Goal: Information Seeking & Learning: Check status

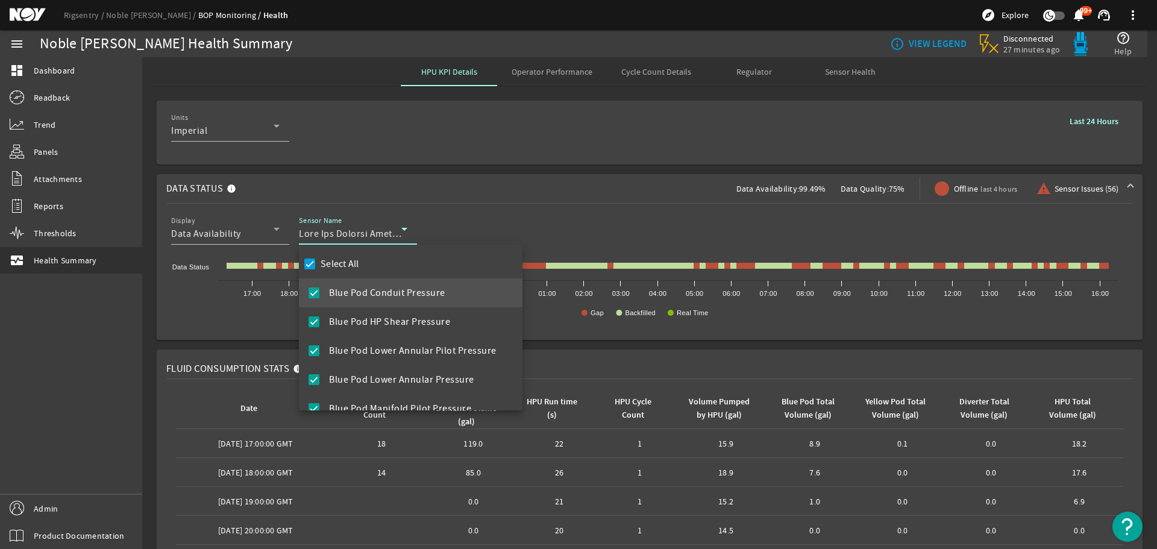
click at [580, 218] on div at bounding box center [578, 274] width 1157 height 549
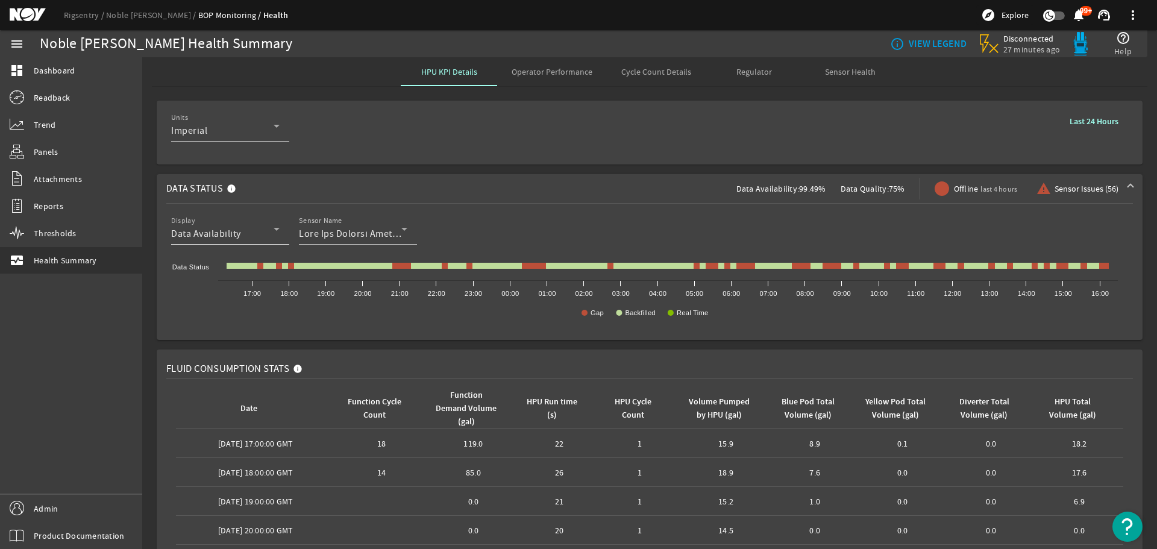
click at [240, 234] on span "Data Availability" at bounding box center [206, 234] width 70 height 12
click at [231, 295] on span "Data Quality" at bounding box center [207, 293] width 53 height 14
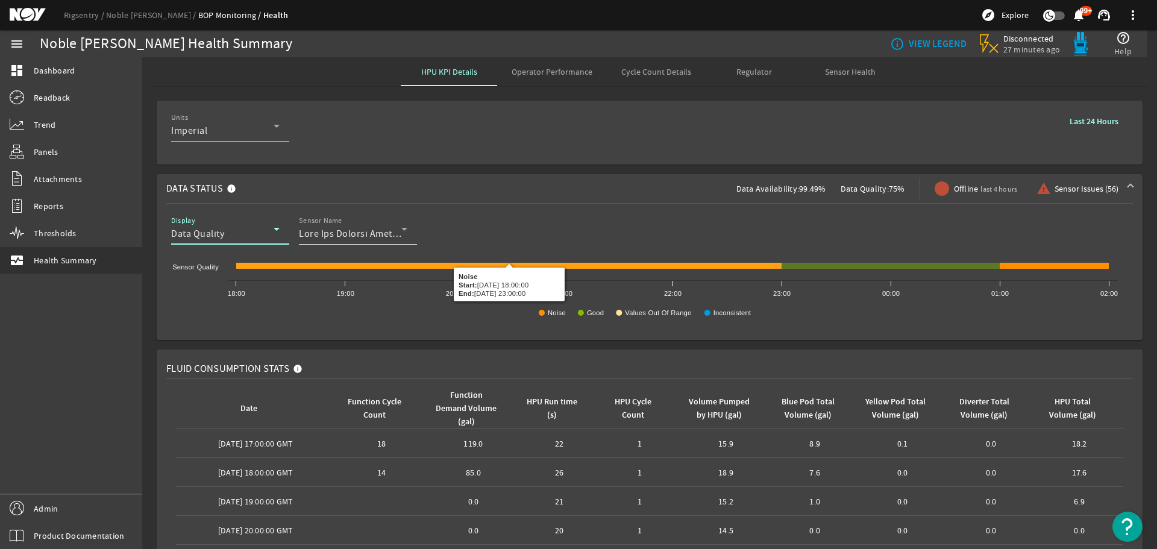
click at [382, 242] on div "Sensor Name" at bounding box center [353, 228] width 108 height 31
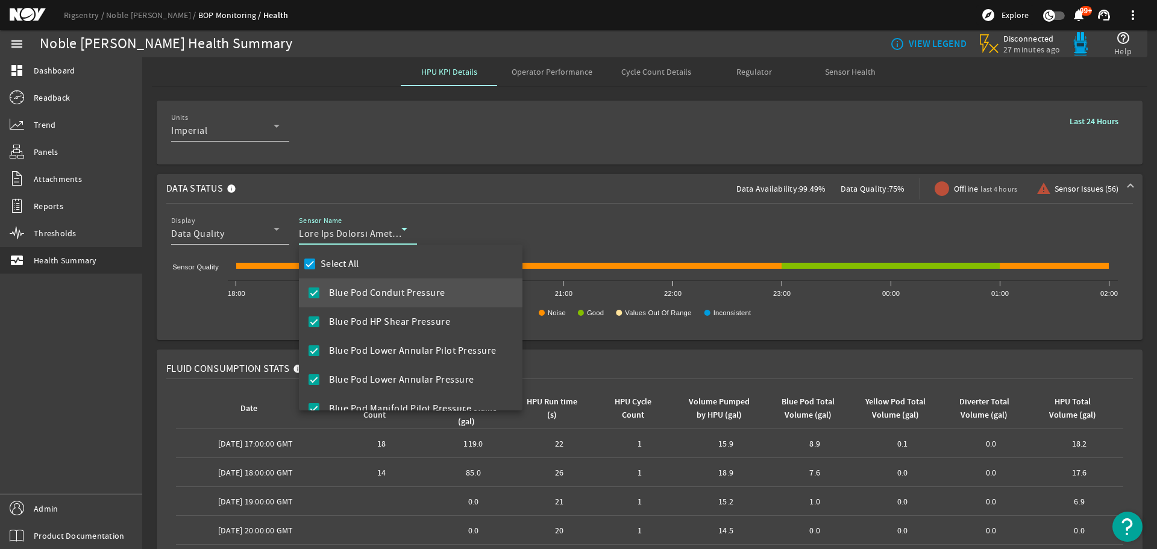
click at [606, 218] on div at bounding box center [578, 274] width 1157 height 549
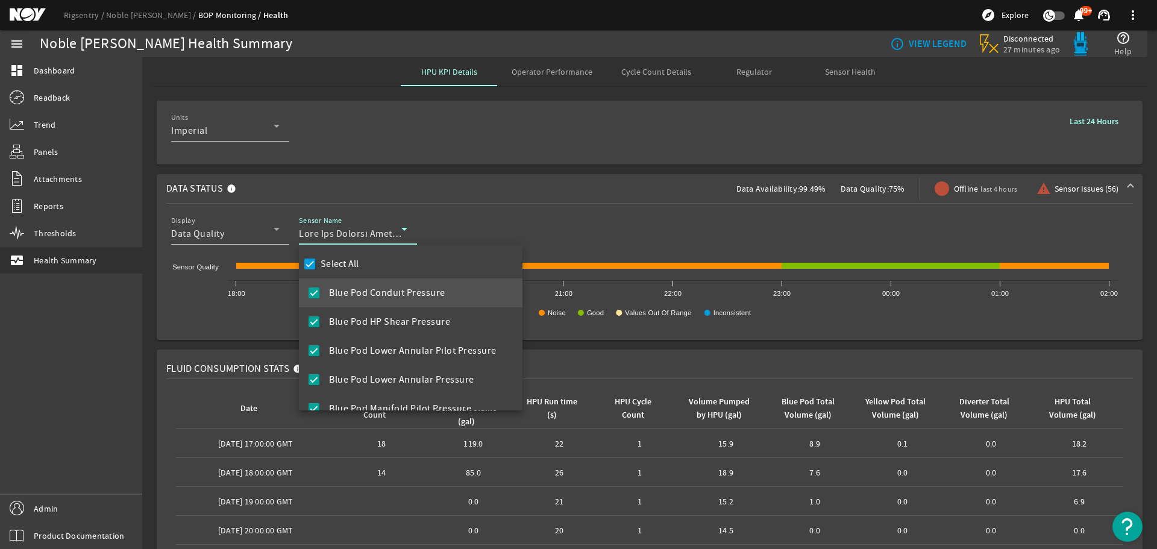
click at [693, 231] on div at bounding box center [578, 274] width 1157 height 549
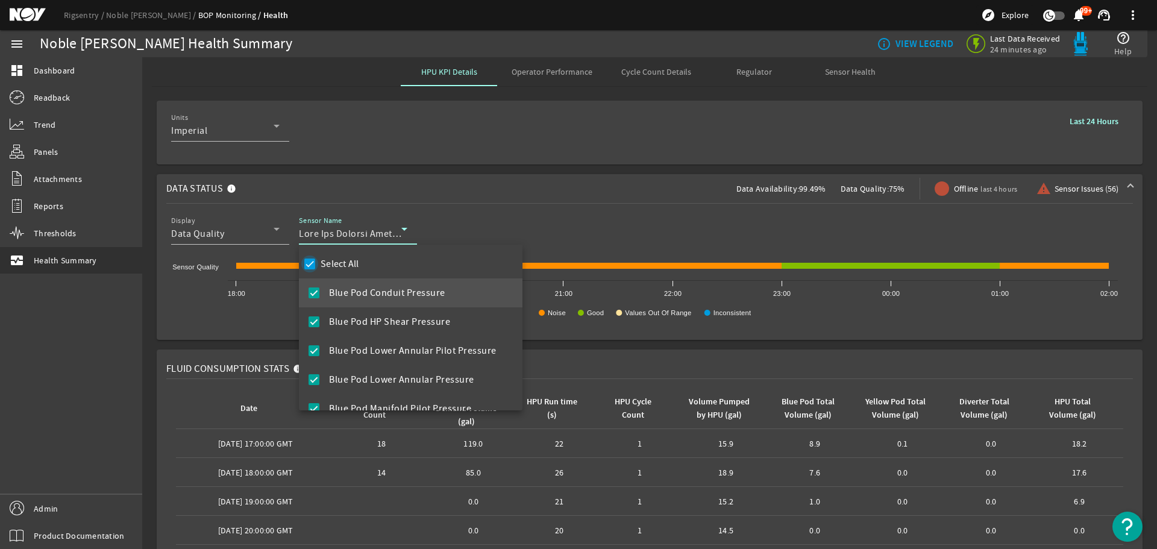
click at [312, 260] on input "Select All" at bounding box center [309, 264] width 17 height 17
checkbox input "false"
click at [321, 296] on mat-option "Blue Pod Conduit Pressure" at bounding box center [411, 292] width 224 height 29
click at [636, 218] on div at bounding box center [578, 274] width 1157 height 549
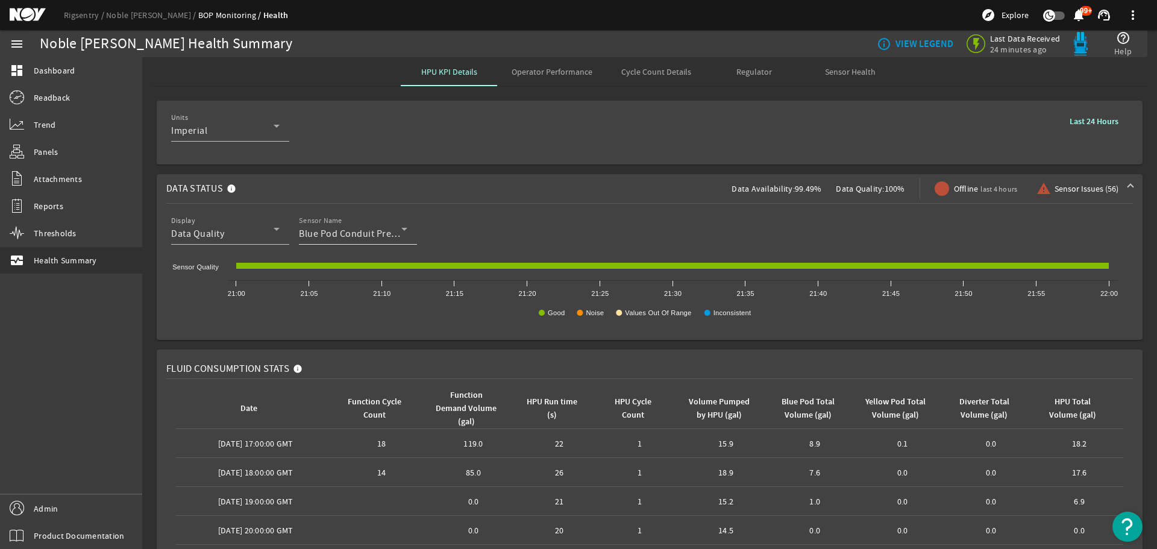
click at [347, 231] on span "Blue Pod Conduit Pressure" at bounding box center [357, 234] width 116 height 12
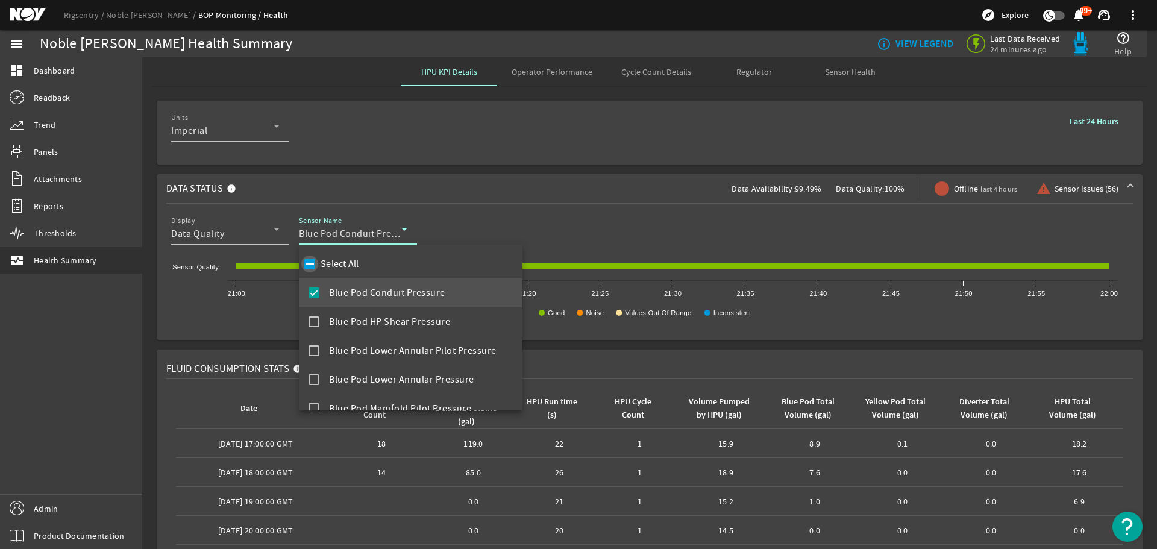
click at [313, 268] on input "Select All" at bounding box center [309, 264] width 17 height 17
checkbox input "true"
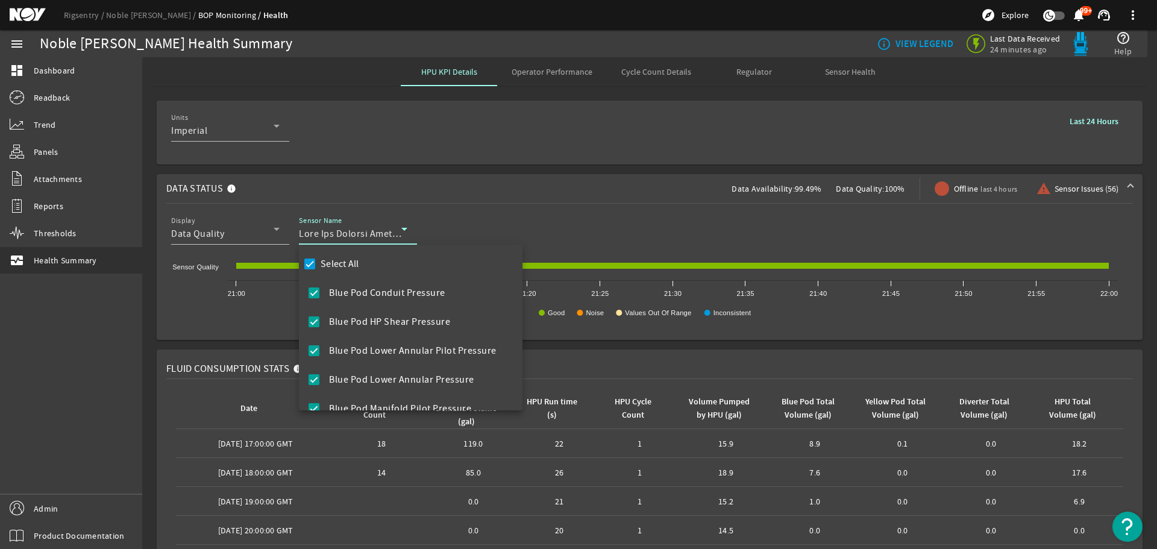
click at [620, 220] on div at bounding box center [578, 274] width 1157 height 549
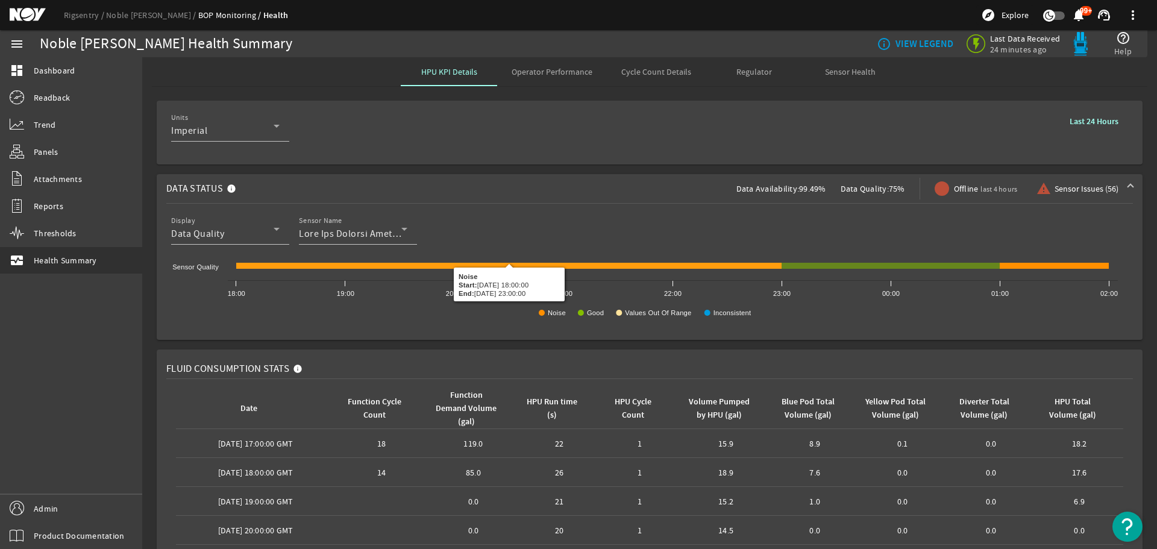
click at [1098, 118] on b "Last 24 Hours" at bounding box center [1094, 121] width 49 height 11
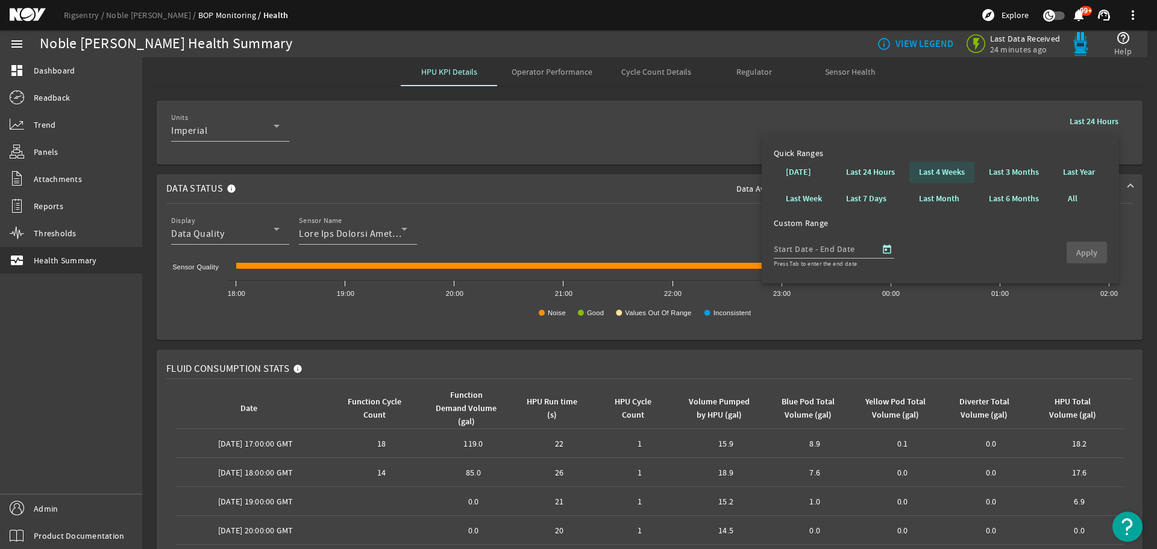
click at [931, 174] on b "Last 4 Weeks" at bounding box center [942, 172] width 46 height 12
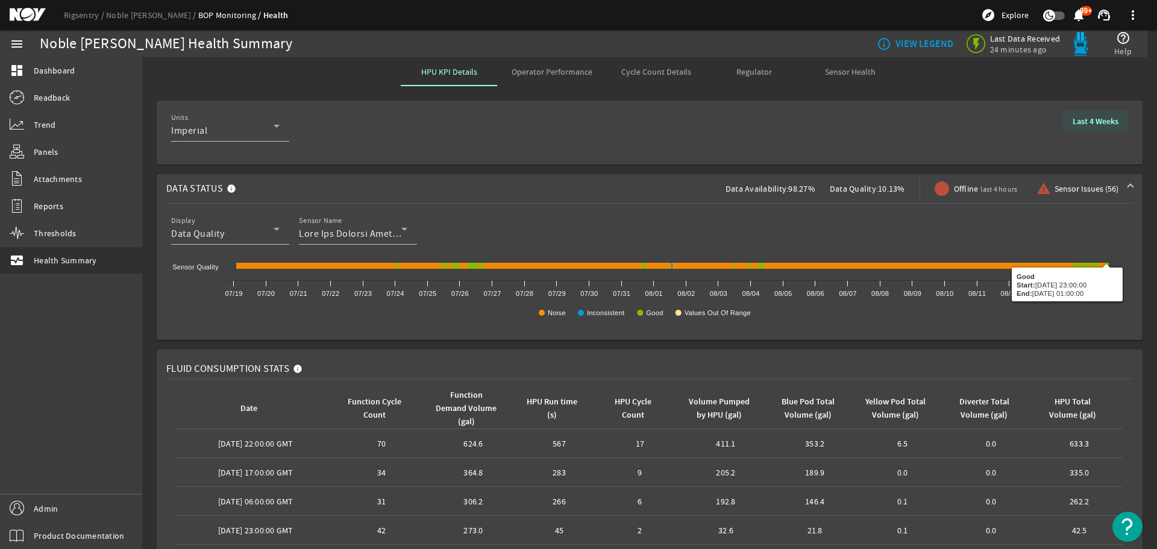
click at [1092, 117] on b "Last 4 Weeks" at bounding box center [1096, 121] width 46 height 11
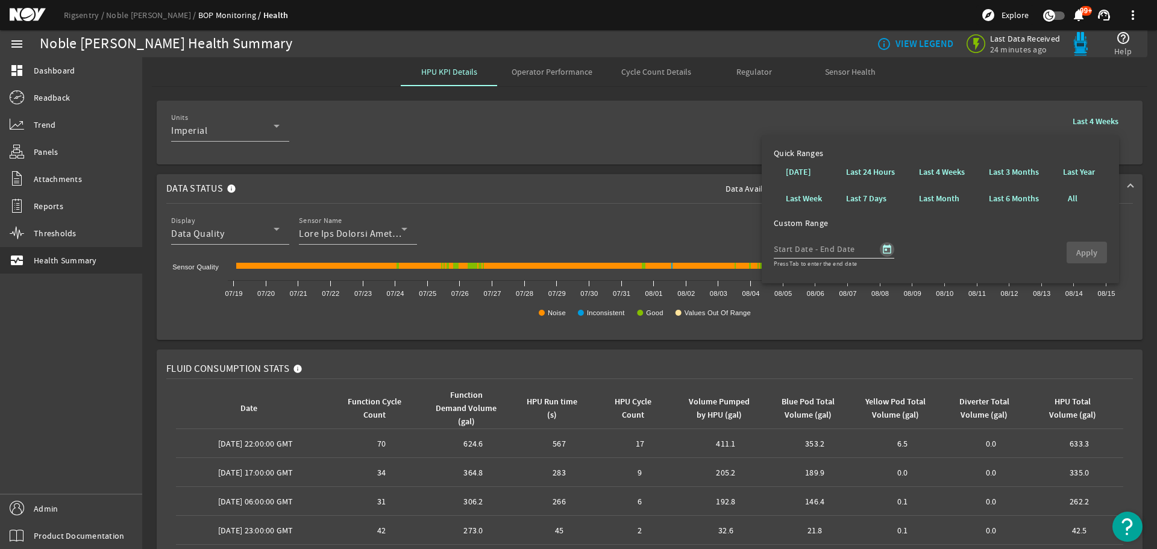
click at [886, 248] on span "Open calendar" at bounding box center [887, 249] width 29 height 29
click at [814, 283] on span "[DATE]" at bounding box center [803, 283] width 24 height 11
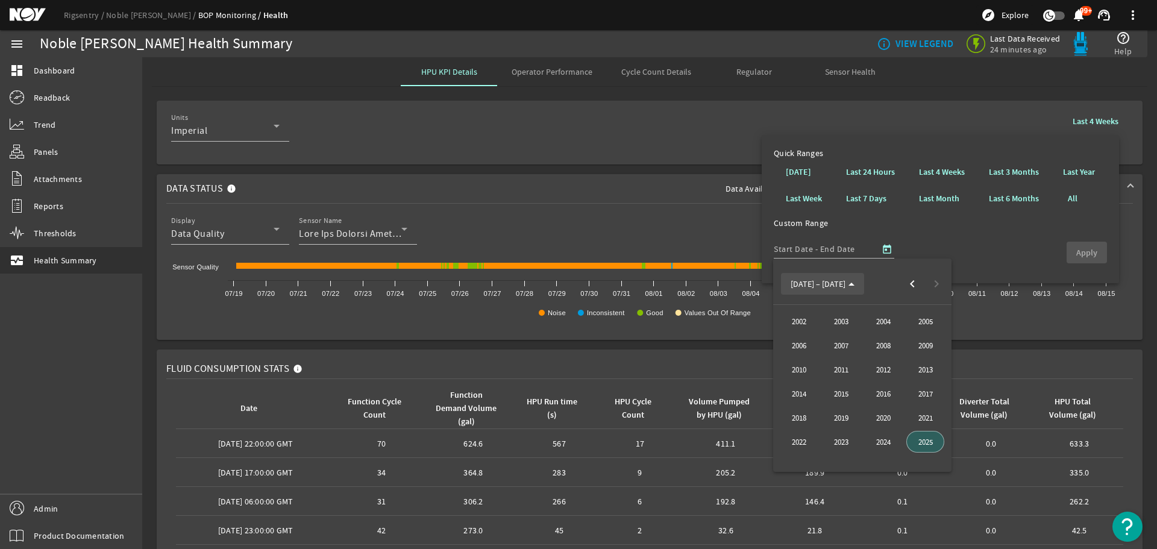
click at [821, 284] on span "[DATE] – [DATE]" at bounding box center [818, 283] width 55 height 11
click at [910, 283] on span "Previous month" at bounding box center [912, 284] width 24 height 24
click at [835, 358] on span "1" at bounding box center [839, 359] width 22 height 22
type input "[DATE]"
click at [890, 456] on span "31" at bounding box center [887, 455] width 22 height 22
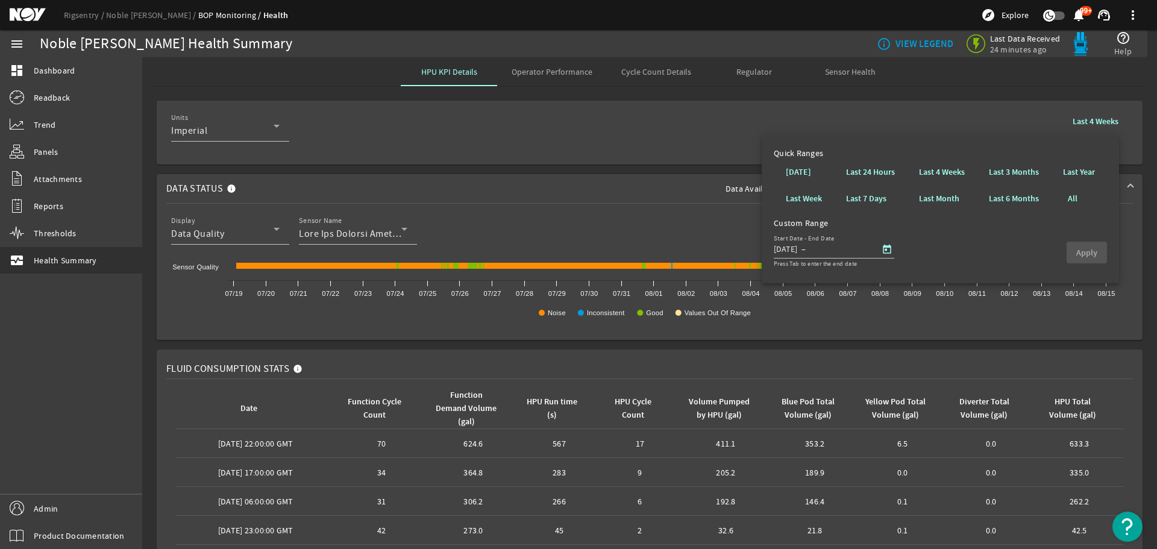
type input "[DATE]"
click at [1084, 253] on b "Apply" at bounding box center [1086, 252] width 21 height 11
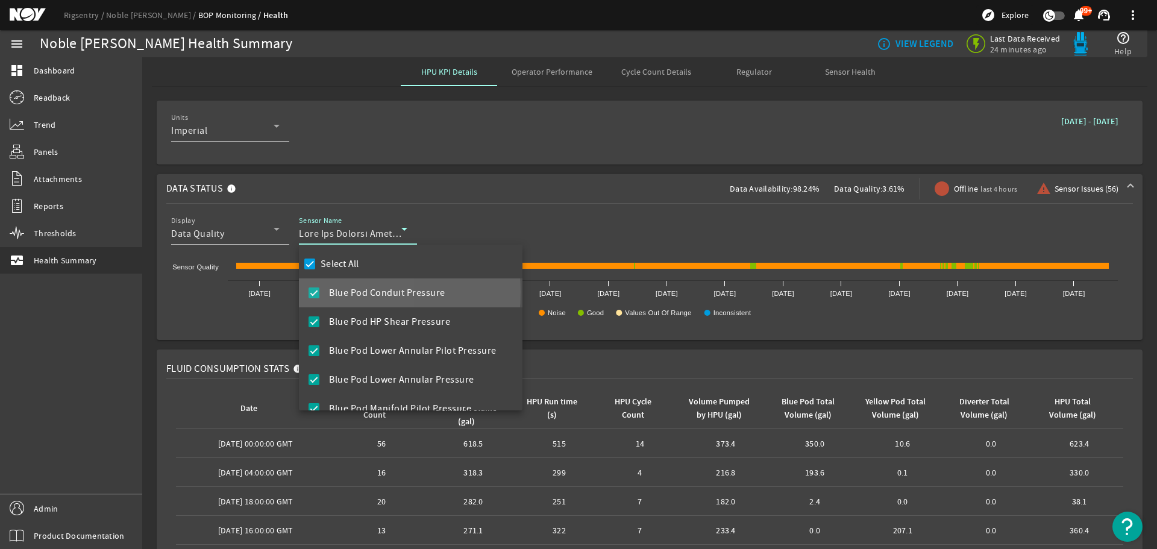
click at [314, 292] on mat-pseudo-checkbox at bounding box center [314, 292] width 11 height 11
click at [308, 265] on input "Select All" at bounding box center [309, 264] width 17 height 17
click at [317, 295] on mat-pseudo-checkbox at bounding box center [314, 292] width 11 height 11
click at [309, 267] on input "Select All" at bounding box center [309, 264] width 17 height 17
click at [310, 266] on input "Select All" at bounding box center [309, 264] width 17 height 17
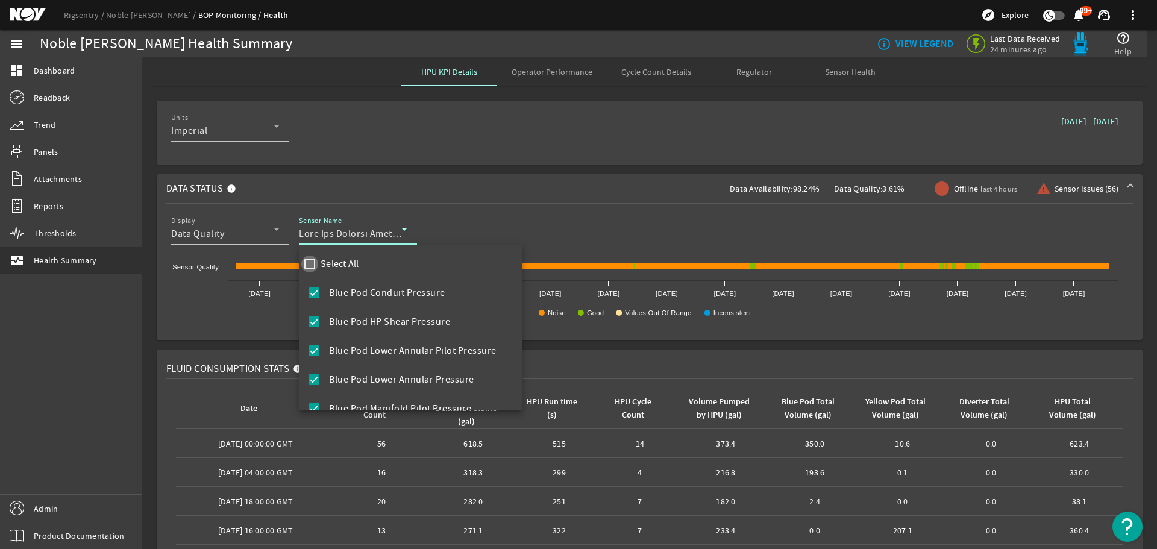
checkbox input "false"
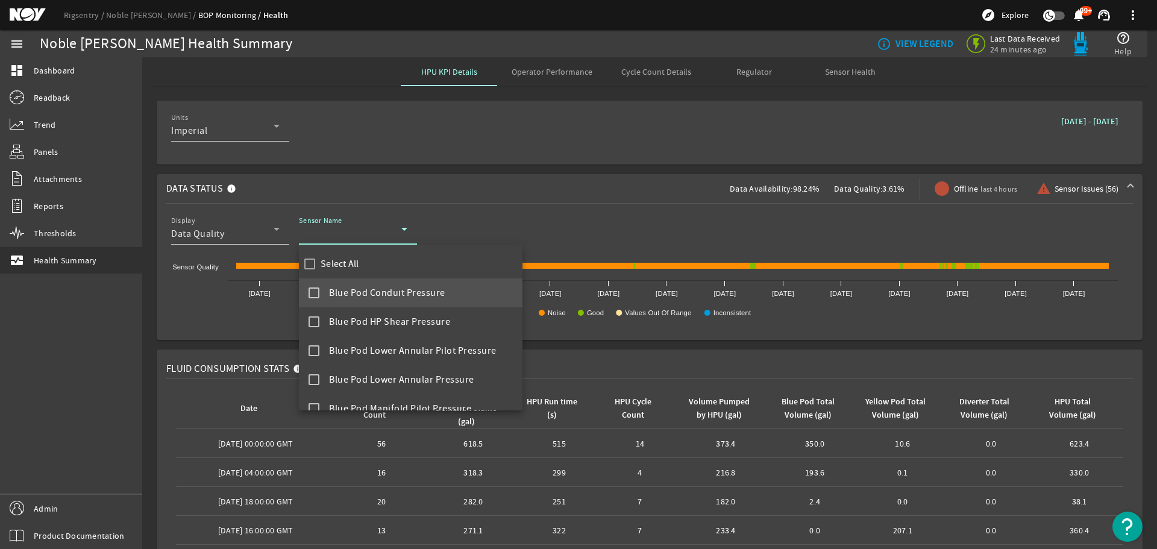
click at [316, 292] on mat-pseudo-checkbox at bounding box center [314, 292] width 11 height 11
click at [559, 228] on div at bounding box center [578, 274] width 1157 height 549
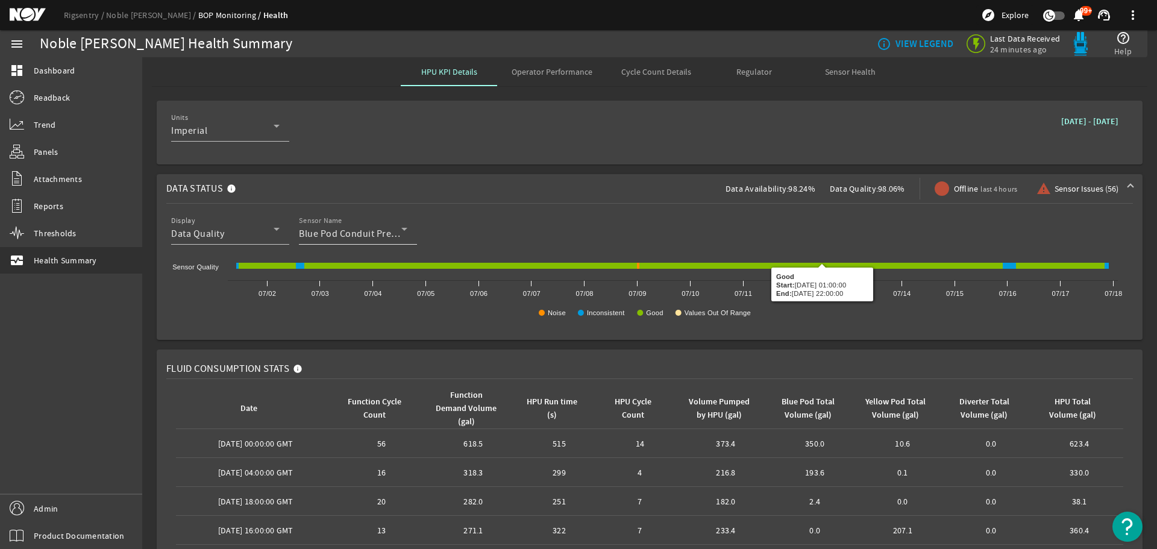
click at [360, 235] on span "Blue Pod Conduit Pressure" at bounding box center [357, 234] width 116 height 12
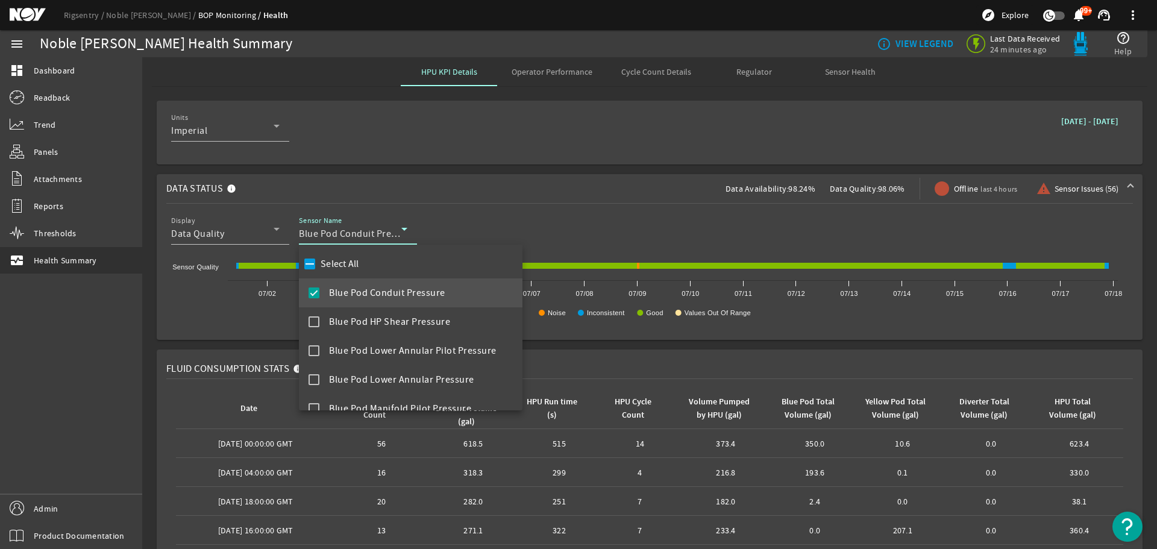
click at [318, 295] on mat-pseudo-checkbox at bounding box center [314, 292] width 11 height 11
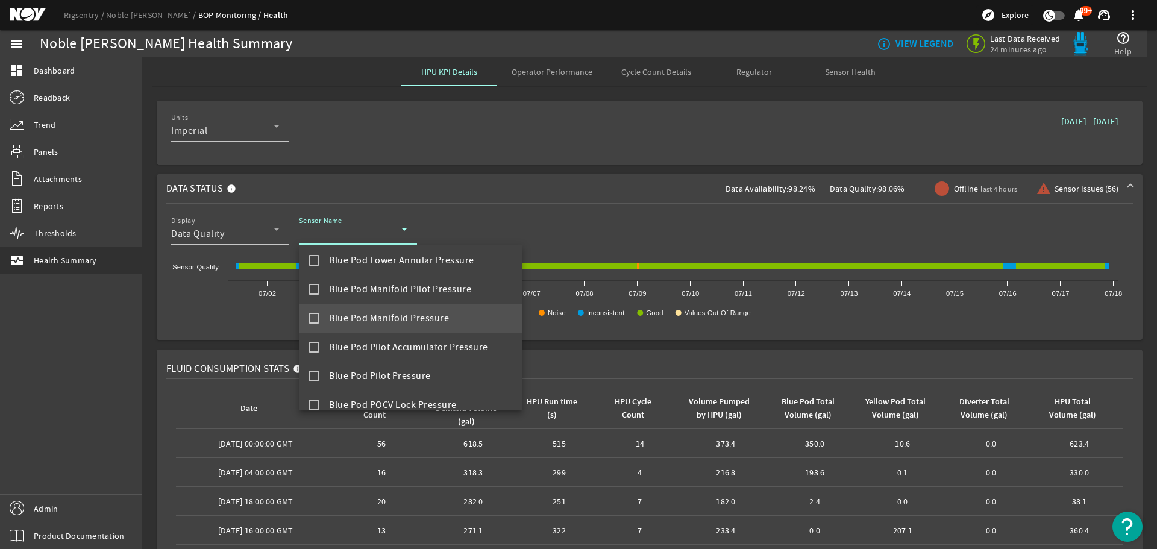
scroll to position [121, 0]
click at [318, 322] on mat-pseudo-checkbox at bounding box center [314, 317] width 11 height 11
click at [621, 224] on div at bounding box center [578, 274] width 1157 height 549
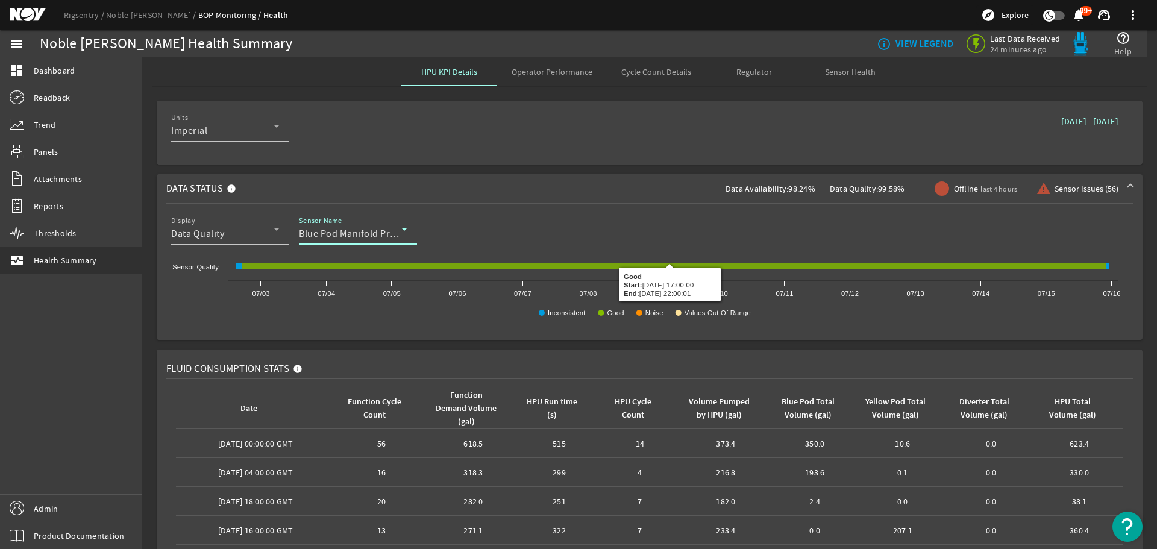
click at [348, 227] on div "Blue Pod Manifold Pressure" at bounding box center [350, 234] width 102 height 14
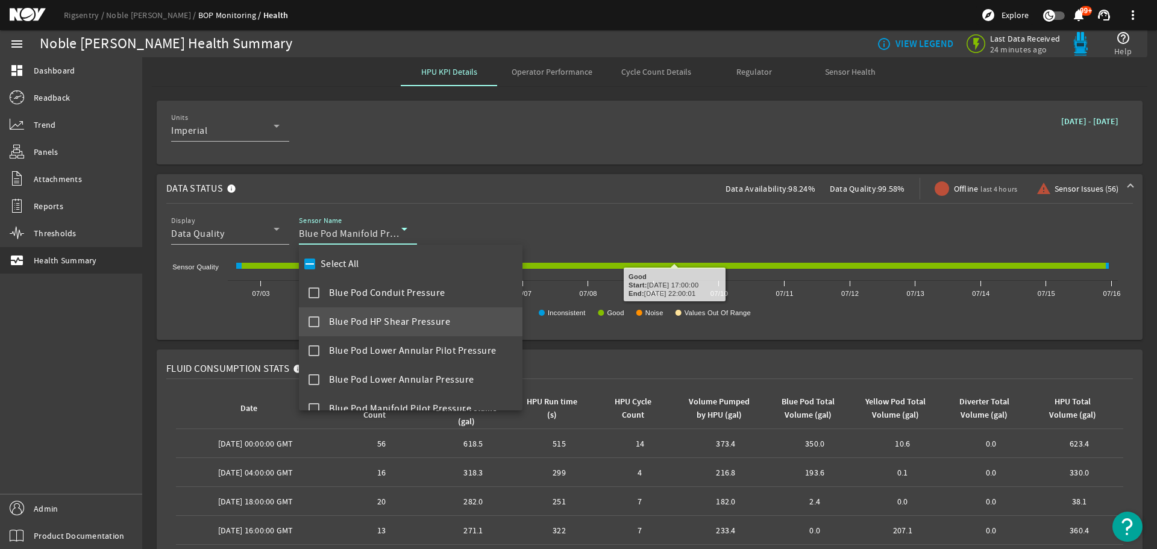
scroll to position [42, 0]
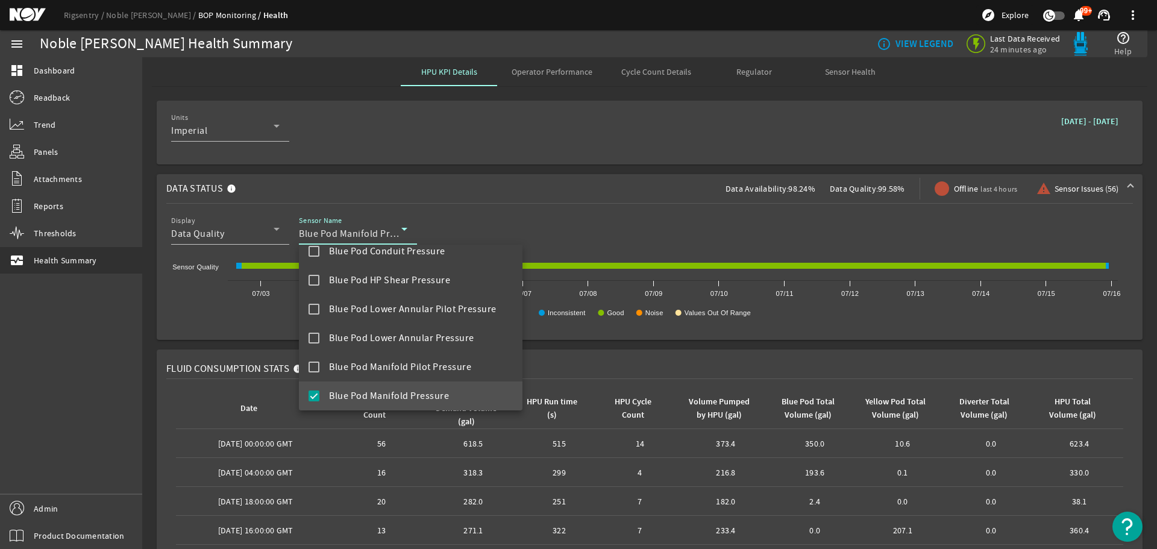
click at [314, 396] on mat-pseudo-checkbox at bounding box center [314, 396] width 11 height 11
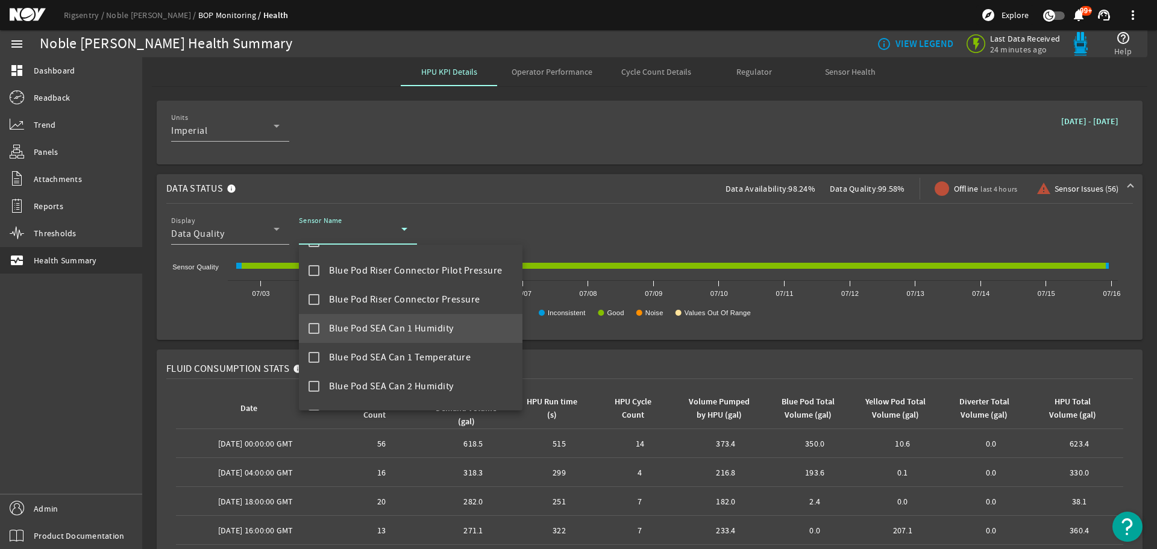
scroll to position [524, 0]
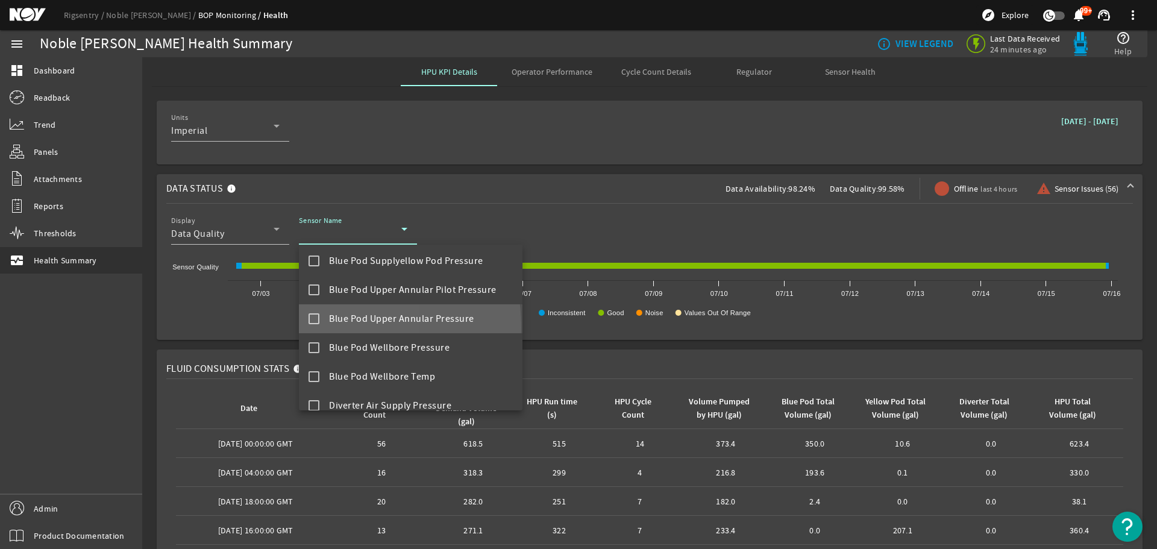
click at [317, 327] on mat-option "Blue Pod Upper Annular Pressure" at bounding box center [411, 318] width 224 height 29
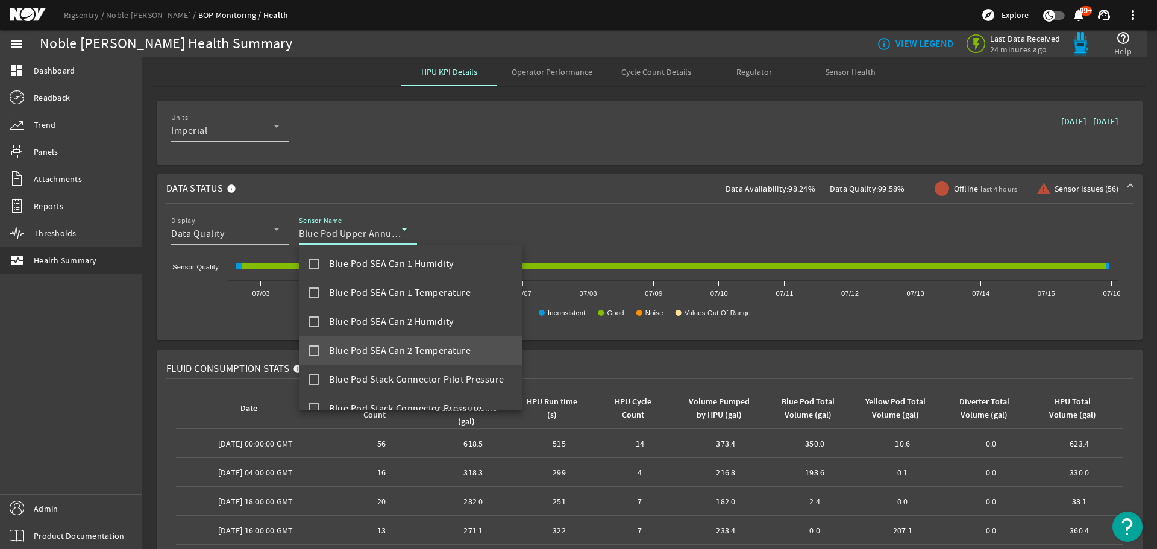
scroll to position [343, 0]
click at [313, 353] on mat-pseudo-checkbox at bounding box center [314, 355] width 11 height 11
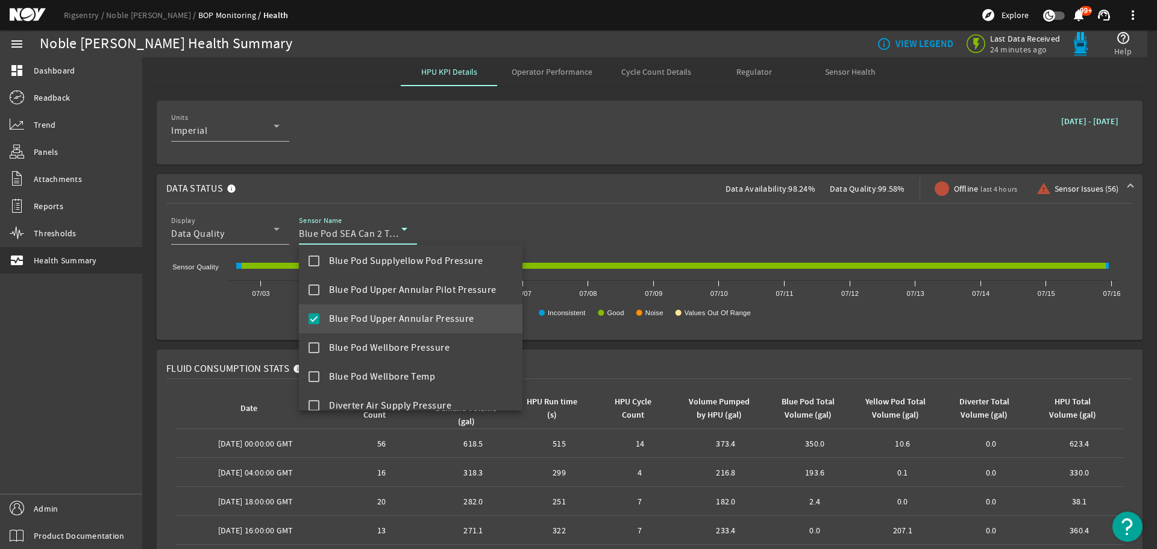
click at [318, 317] on mat-pseudo-checkbox at bounding box center [314, 318] width 11 height 11
click at [613, 221] on div at bounding box center [578, 274] width 1157 height 549
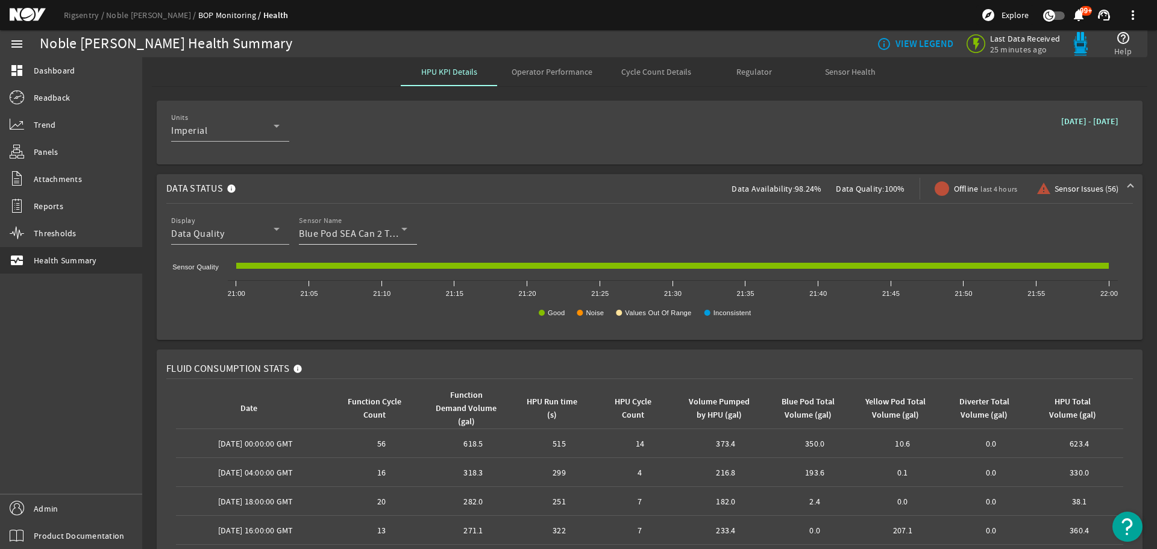
click at [363, 230] on span "Blue Pod SEA Can 2 Temperature" at bounding box center [370, 234] width 142 height 12
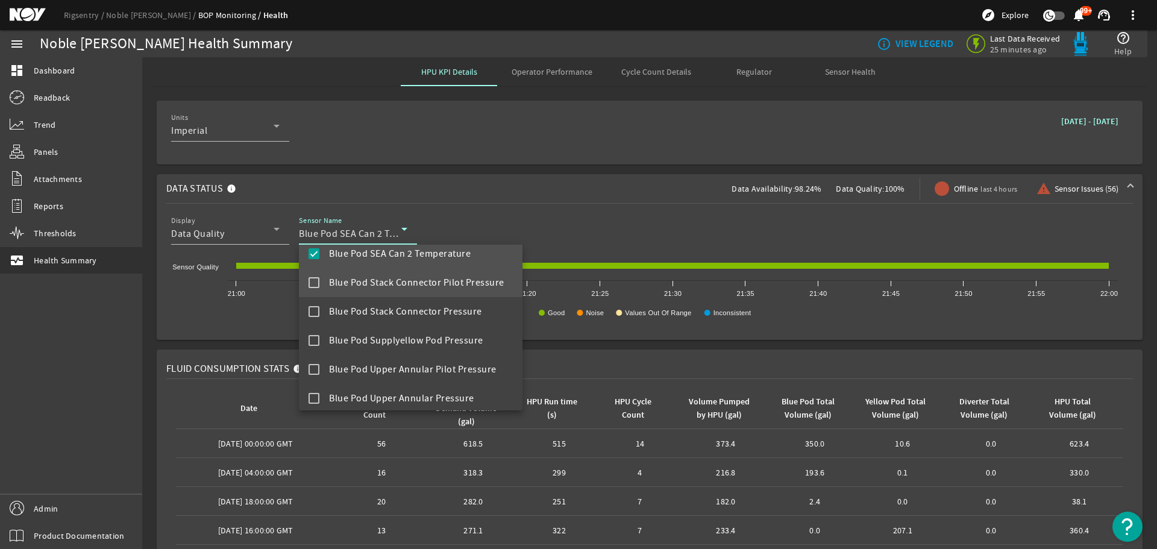
scroll to position [422, 0]
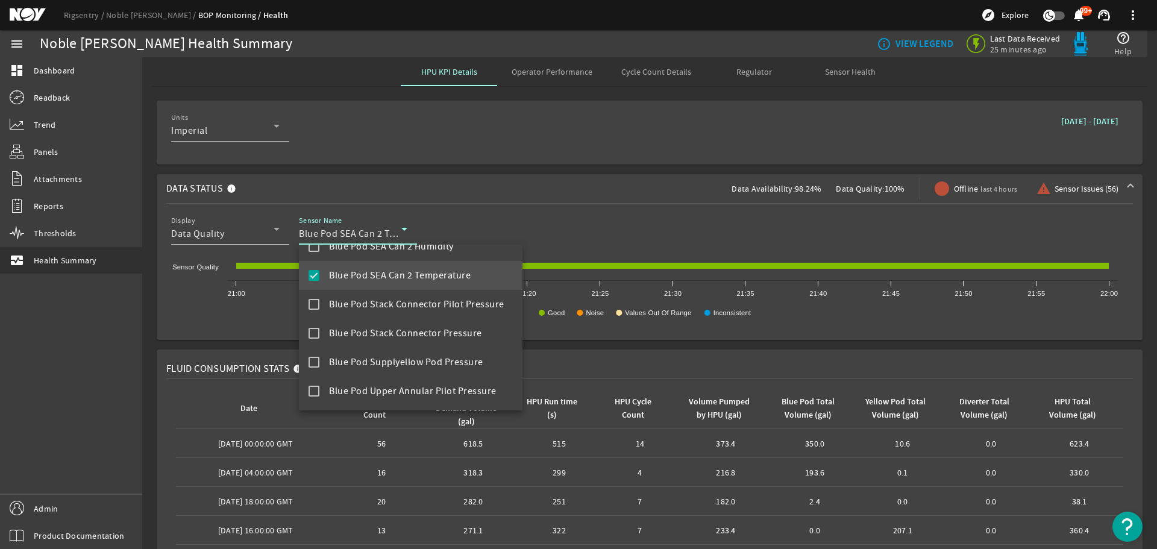
click at [463, 224] on div at bounding box center [578, 274] width 1157 height 549
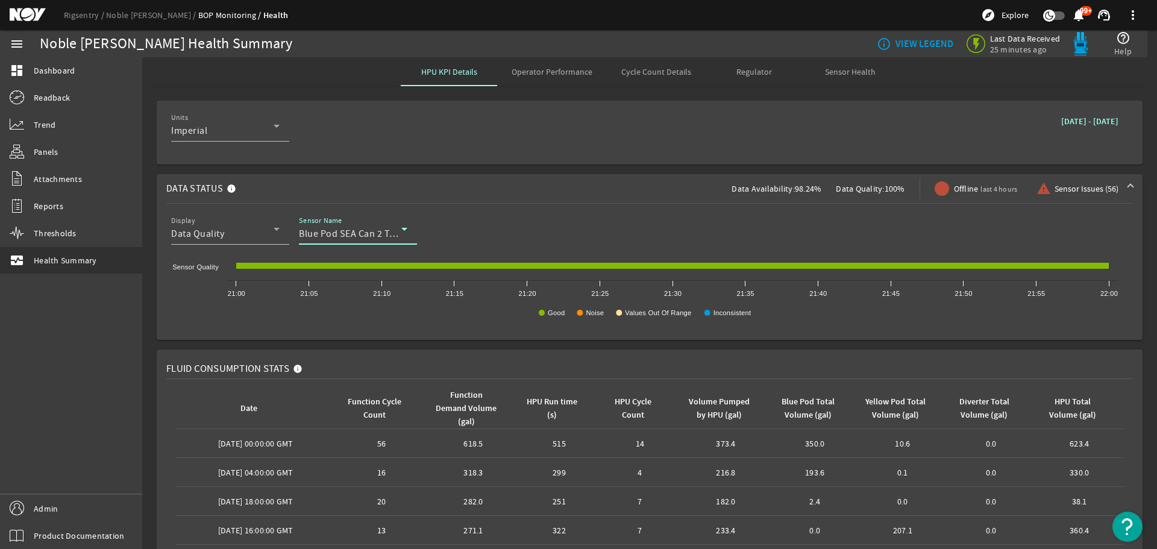
click at [377, 236] on span "Blue Pod SEA Can 2 Temperature" at bounding box center [370, 234] width 142 height 12
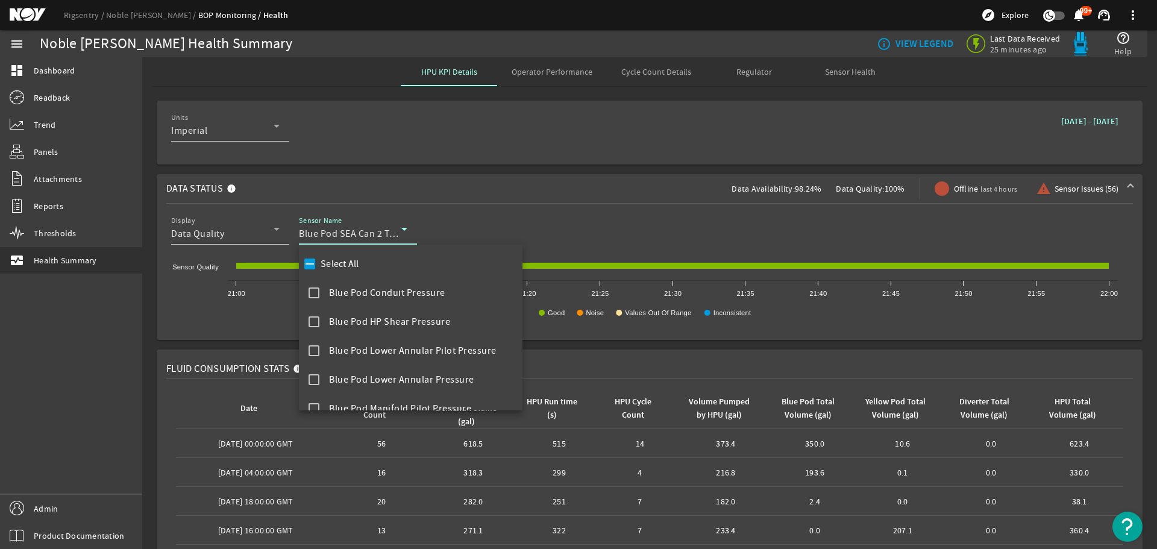
scroll to position [302, 0]
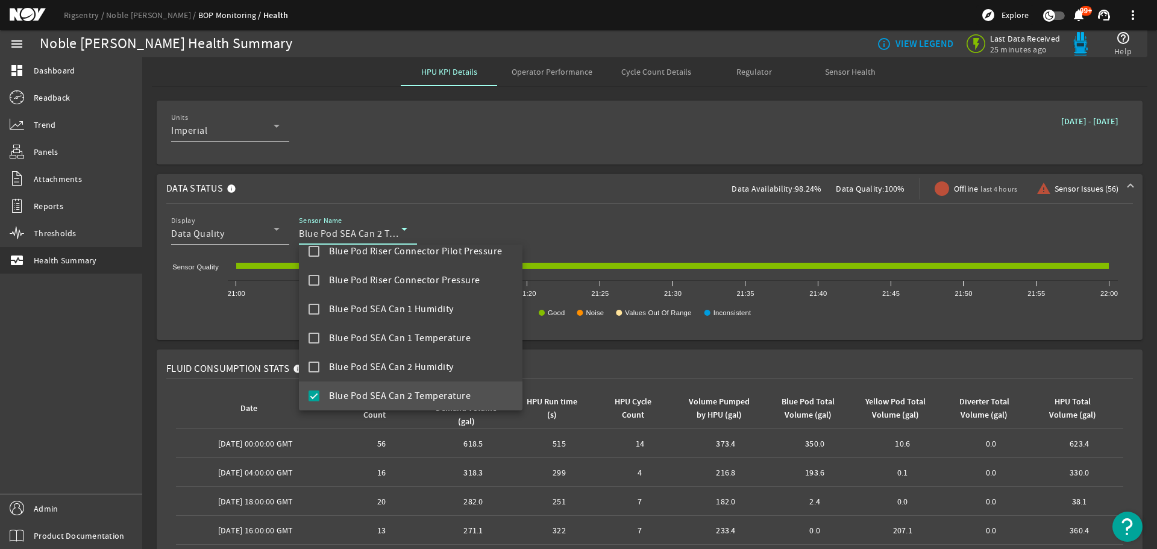
click at [471, 217] on div at bounding box center [578, 274] width 1157 height 549
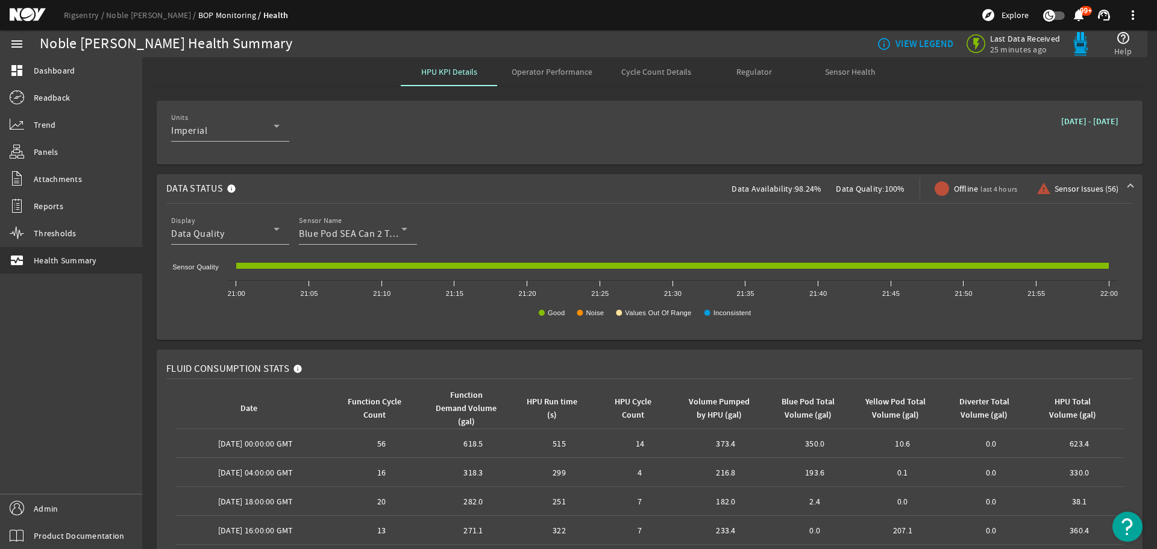
drag, startPoint x: 362, startPoint y: 234, endPoint x: 448, endPoint y: 542, distance: 319.8
click at [448, 542] on td "Function Demand Volume (gal): 271.1" at bounding box center [473, 530] width 92 height 29
click at [377, 225] on div "Sensor Name Blue Pod SEA Can 2 Temperature" at bounding box center [353, 228] width 108 height 31
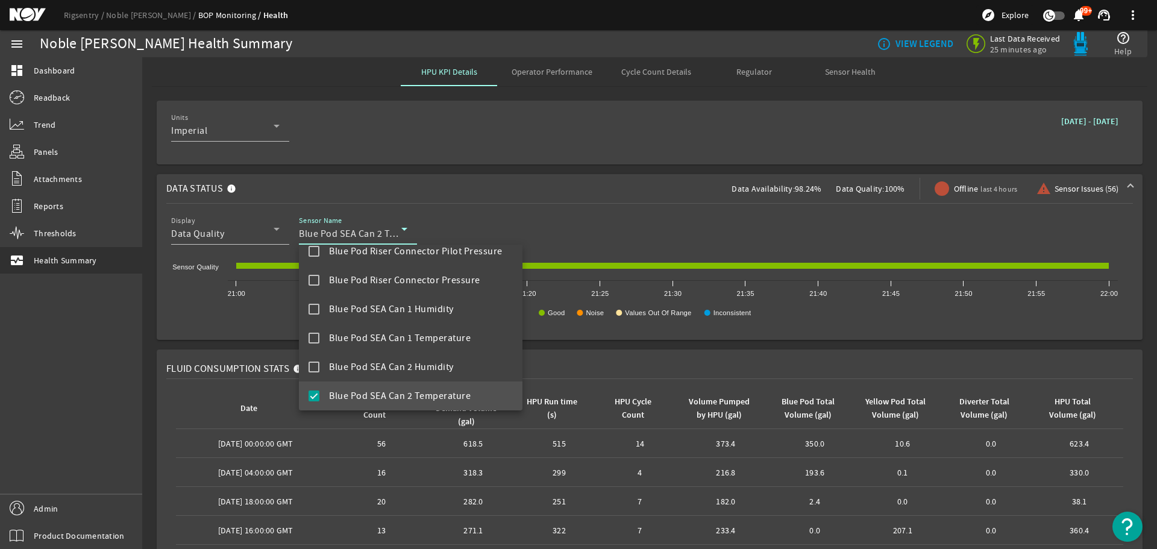
click at [316, 389] on mat-option "Blue Pod SEA Can 2 Temperature" at bounding box center [411, 396] width 224 height 29
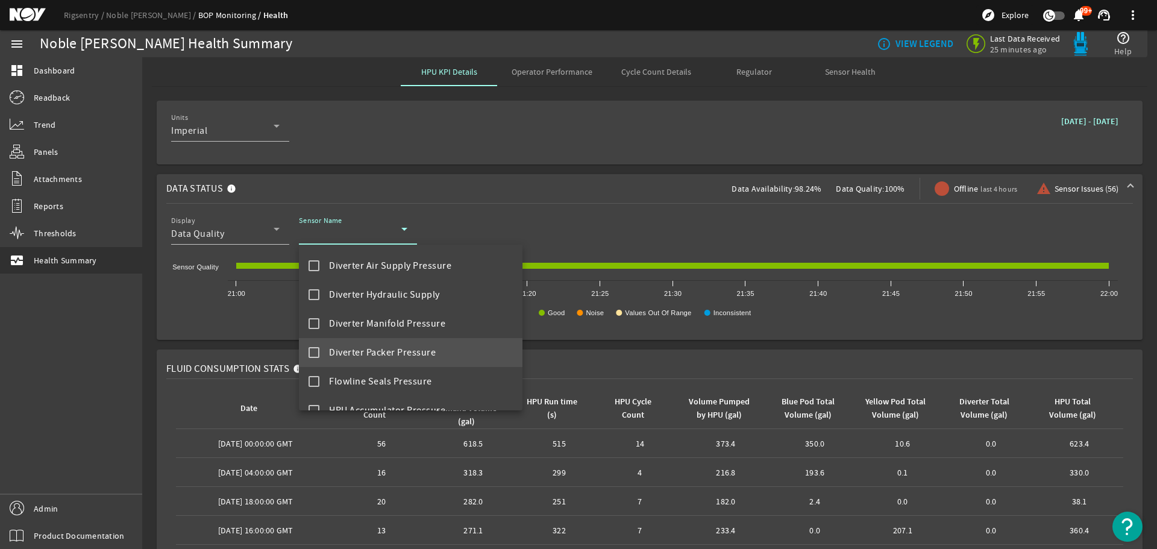
click at [309, 352] on mat-pseudo-checkbox at bounding box center [314, 352] width 11 height 11
click at [603, 222] on div at bounding box center [578, 274] width 1157 height 549
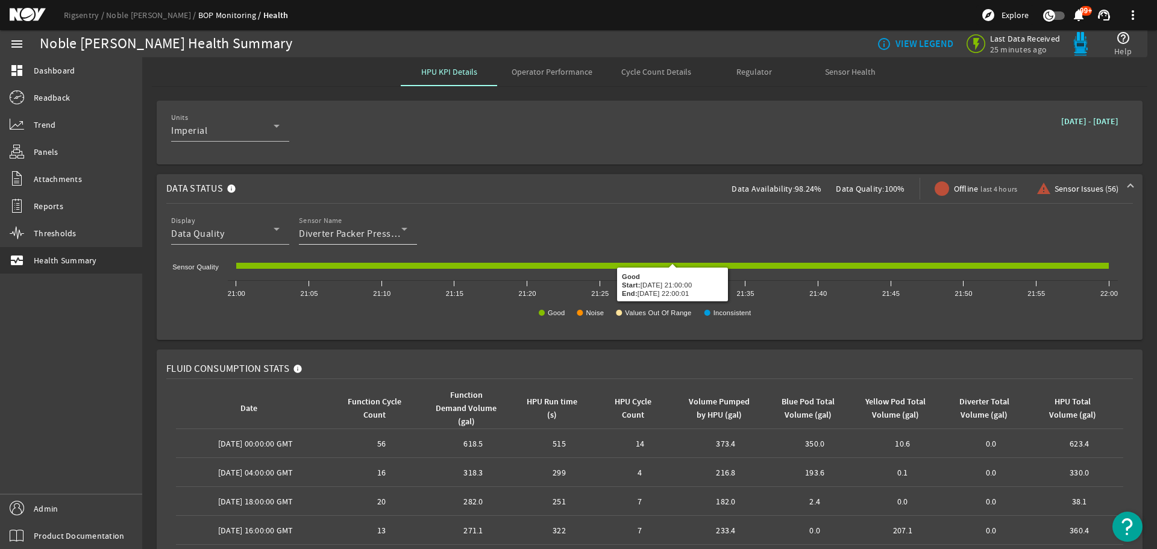
click at [341, 234] on span "Diverter Packer Pressure" at bounding box center [352, 234] width 107 height 12
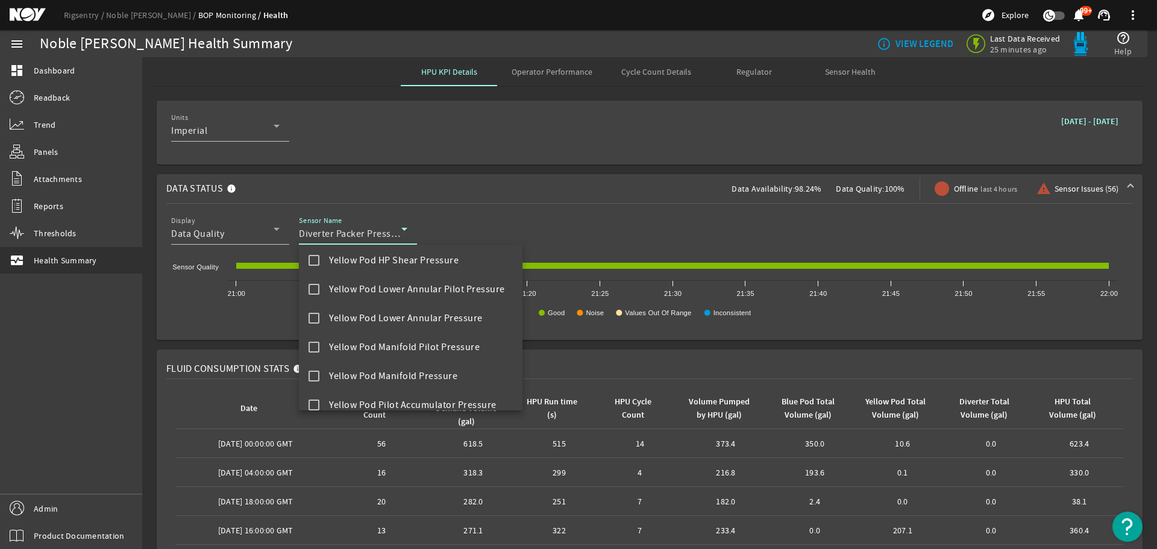
scroll to position [1283, 0]
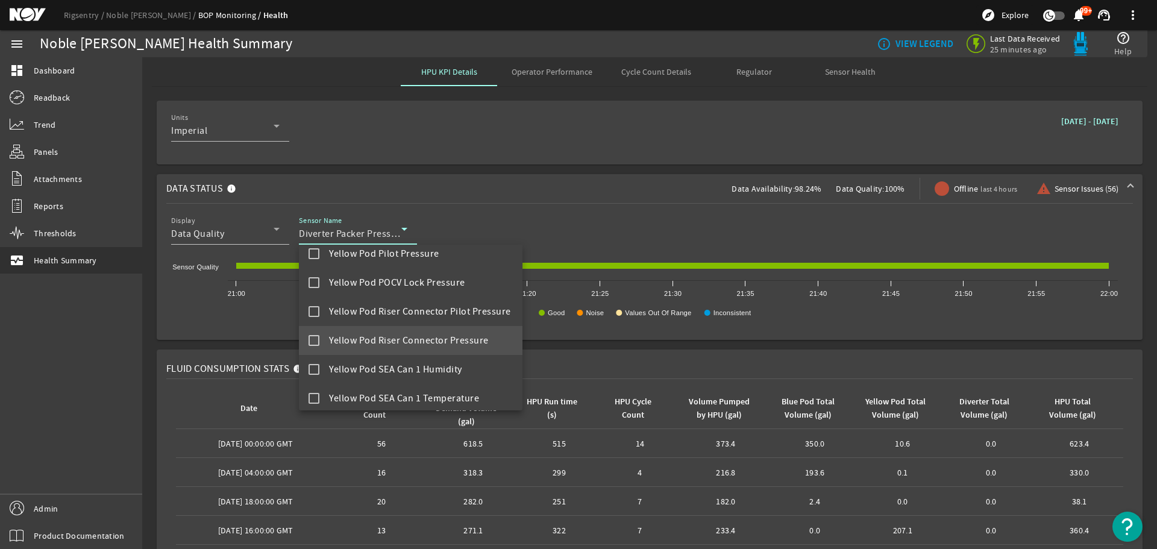
click at [333, 339] on span "Yellow Pod Riser Connector Pressure" at bounding box center [409, 340] width 160 height 14
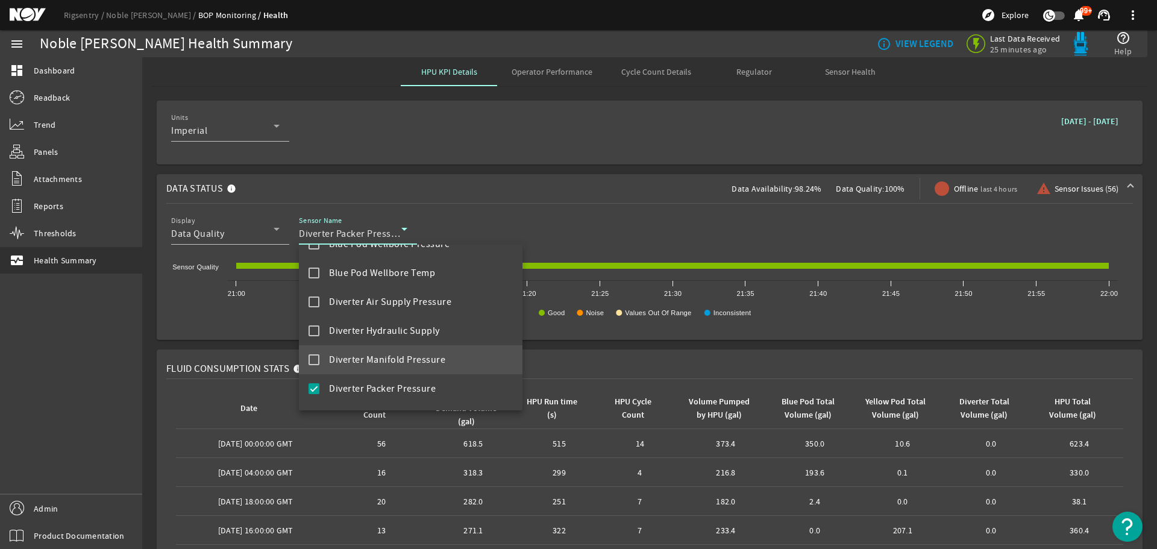
scroll to position [620, 0]
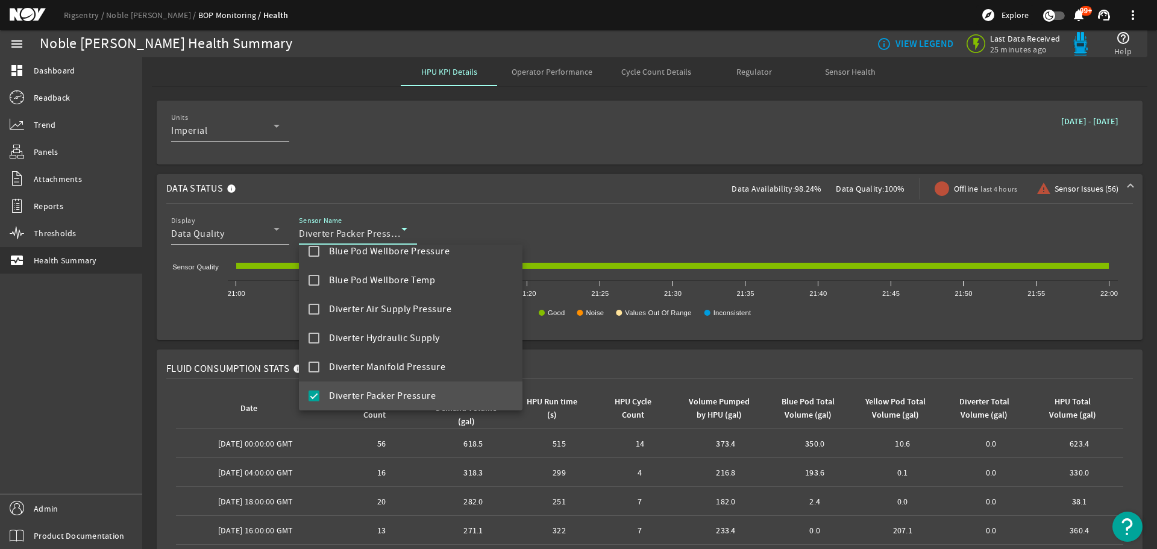
click at [318, 395] on mat-pseudo-checkbox at bounding box center [314, 396] width 11 height 11
click at [639, 215] on div at bounding box center [578, 274] width 1157 height 549
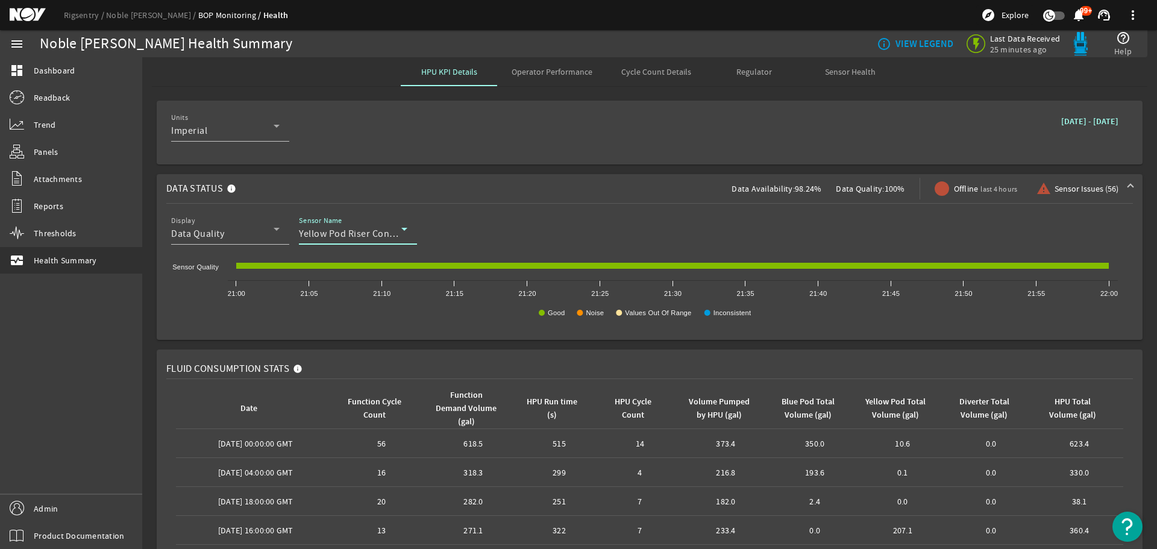
click at [380, 237] on span "Yellow Pod Riser Connector Pressure" at bounding box center [379, 234] width 160 height 12
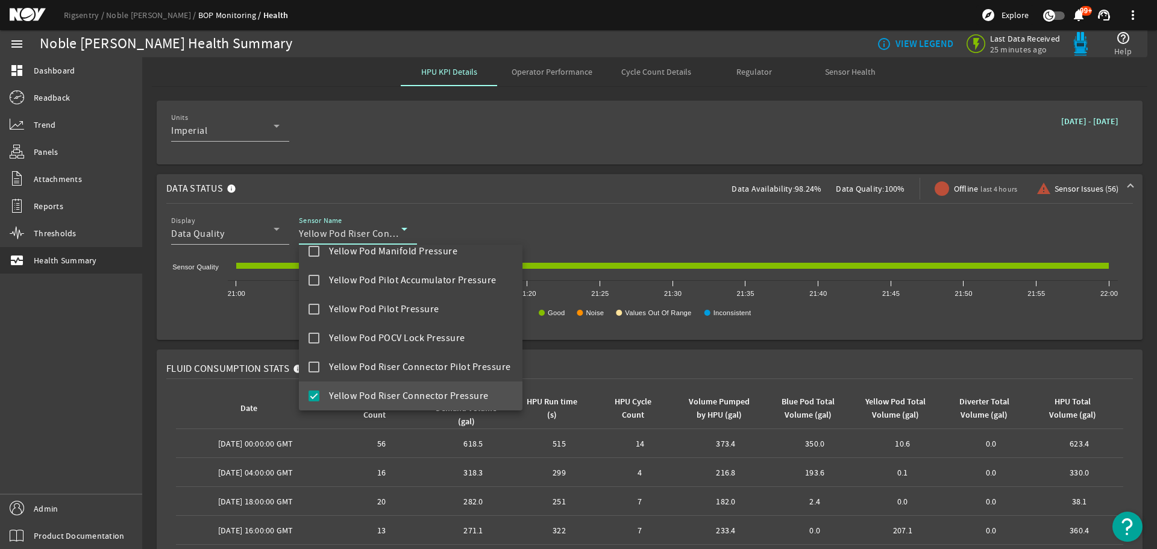
click at [312, 396] on mat-pseudo-checkbox at bounding box center [314, 396] width 11 height 11
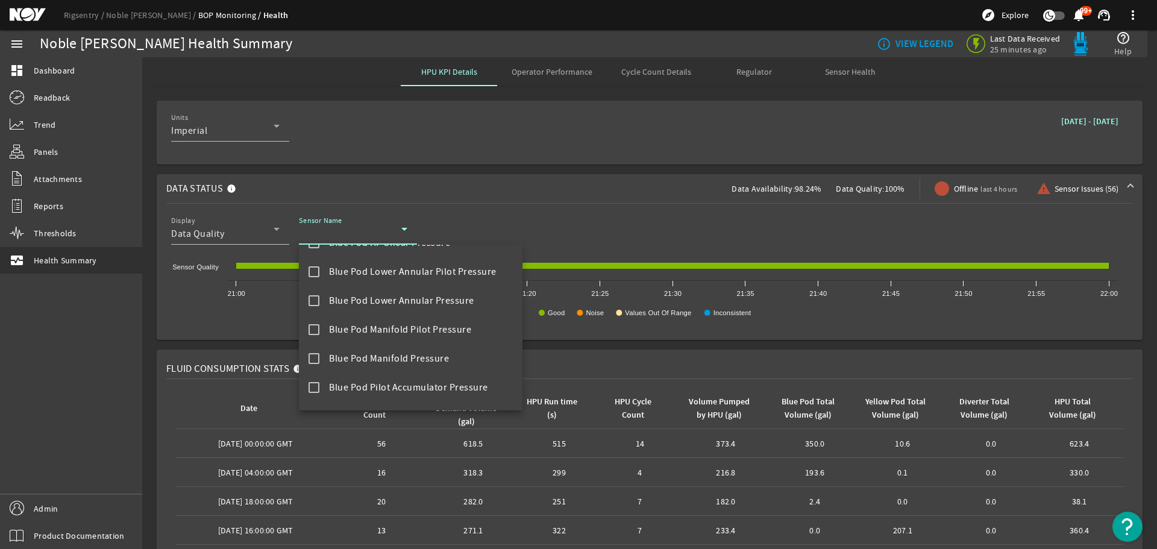
scroll to position [0, 0]
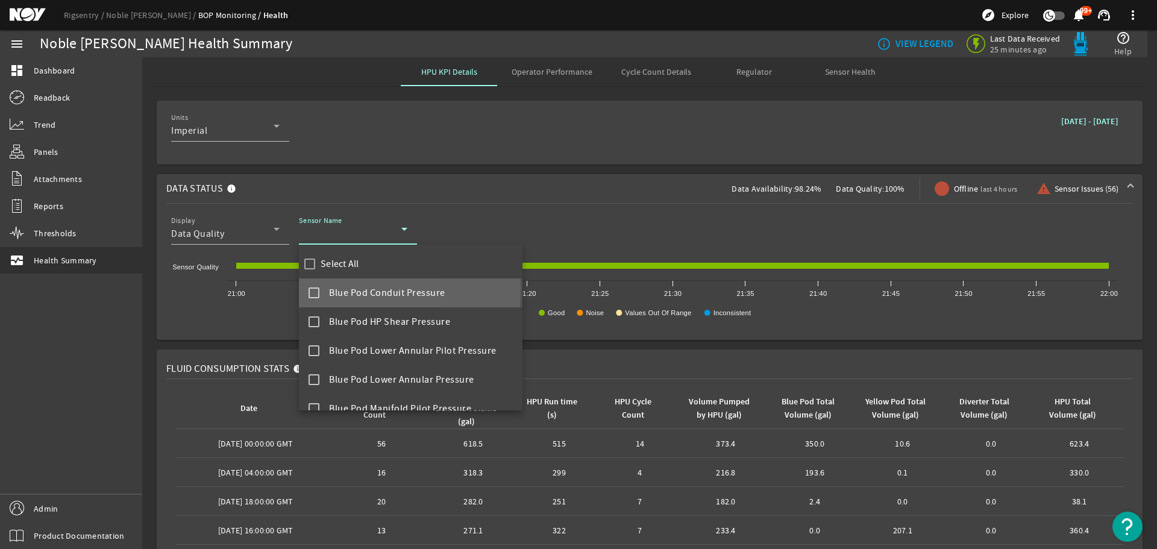
click at [327, 289] on mat-option "Blue Pod Conduit Pressure" at bounding box center [411, 292] width 224 height 29
click at [589, 236] on div at bounding box center [578, 274] width 1157 height 549
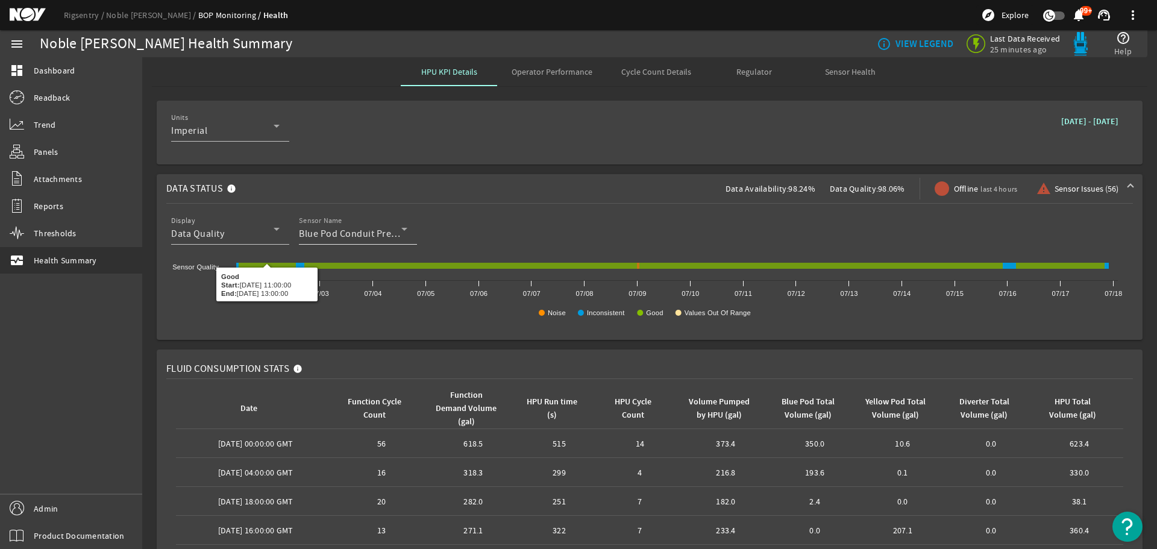
click at [342, 234] on span "Blue Pod Conduit Pressure" at bounding box center [357, 234] width 116 height 12
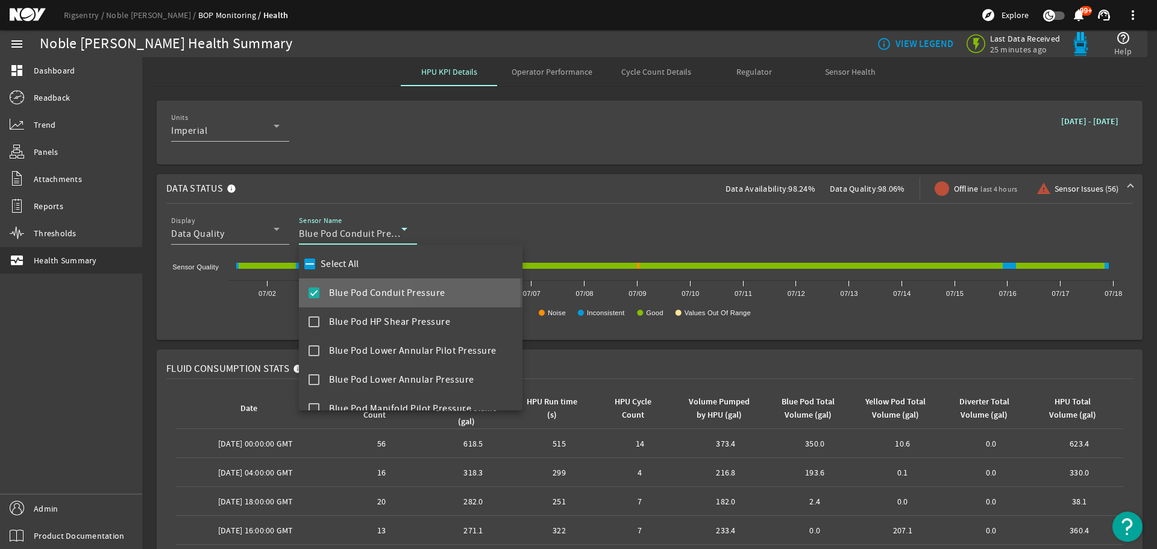
click at [313, 293] on mat-pseudo-checkbox at bounding box center [314, 292] width 11 height 11
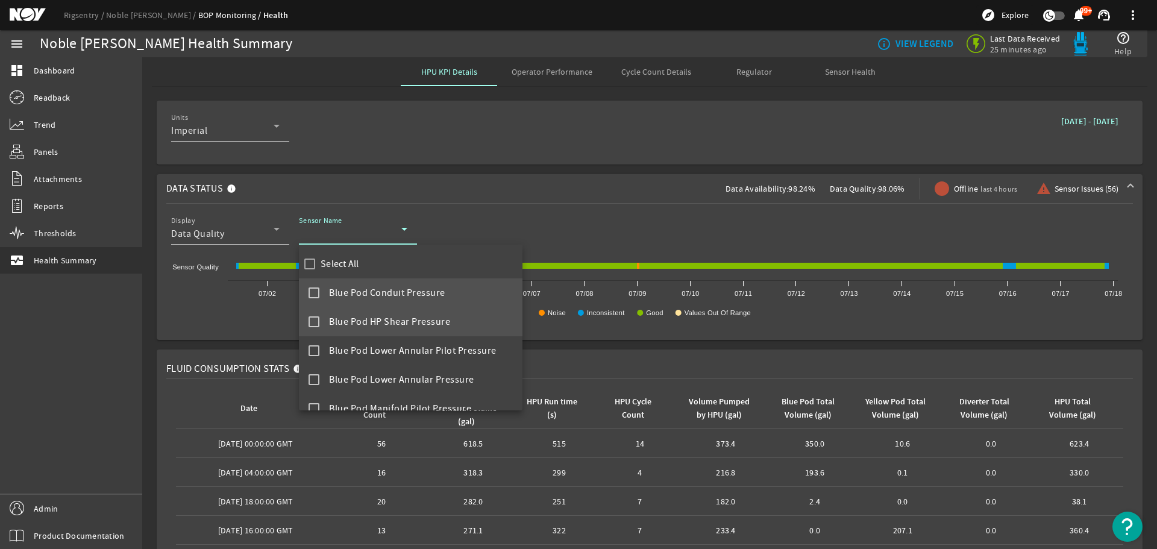
click at [313, 318] on mat-pseudo-checkbox at bounding box center [314, 321] width 11 height 11
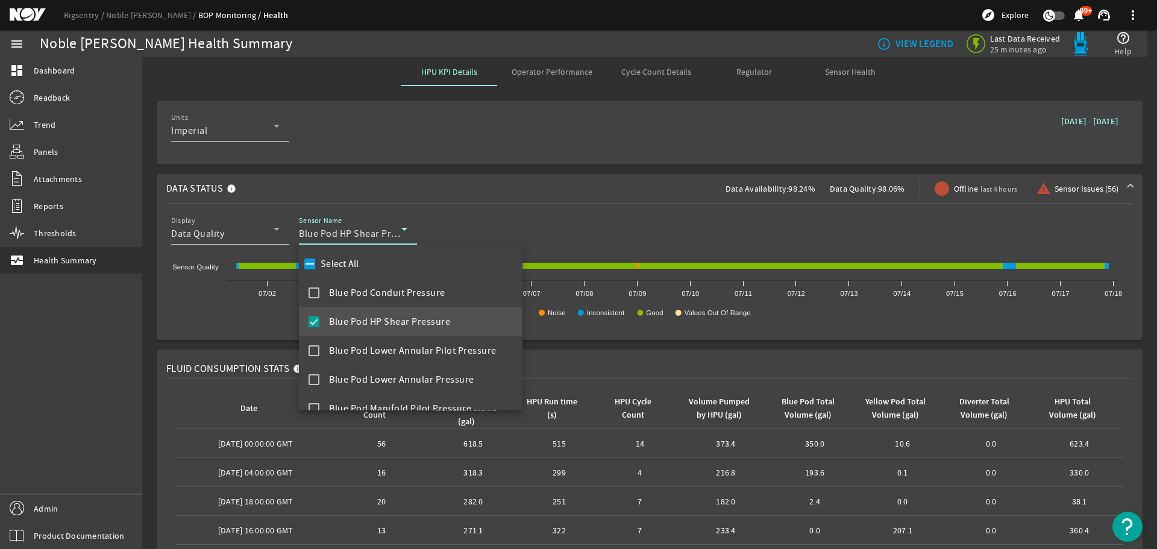
click at [595, 241] on div at bounding box center [578, 274] width 1157 height 549
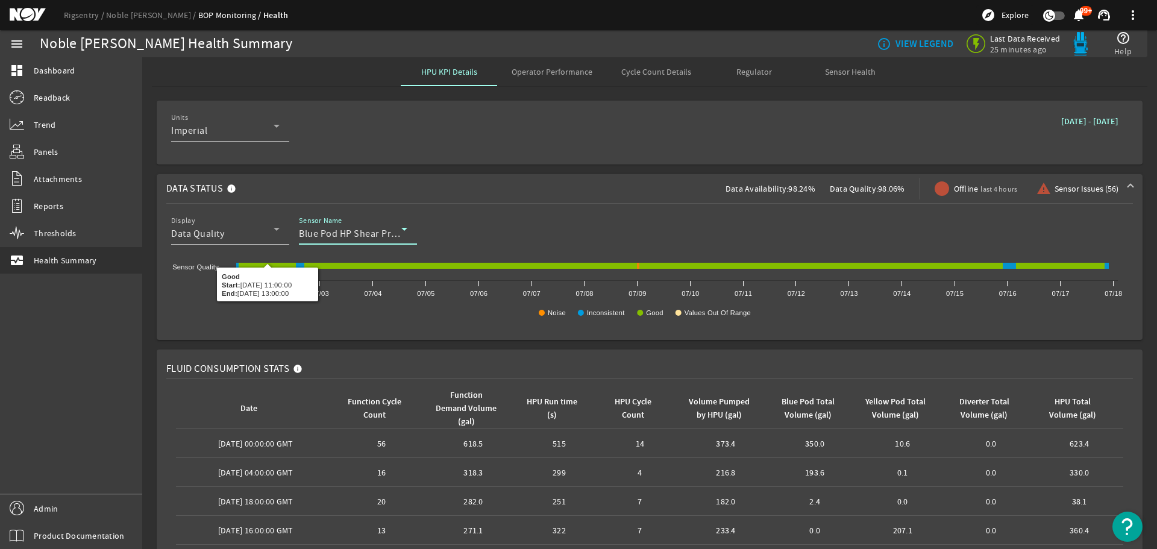
click at [361, 234] on span "Blue Pod HP Shear Pressure" at bounding box center [359, 234] width 121 height 12
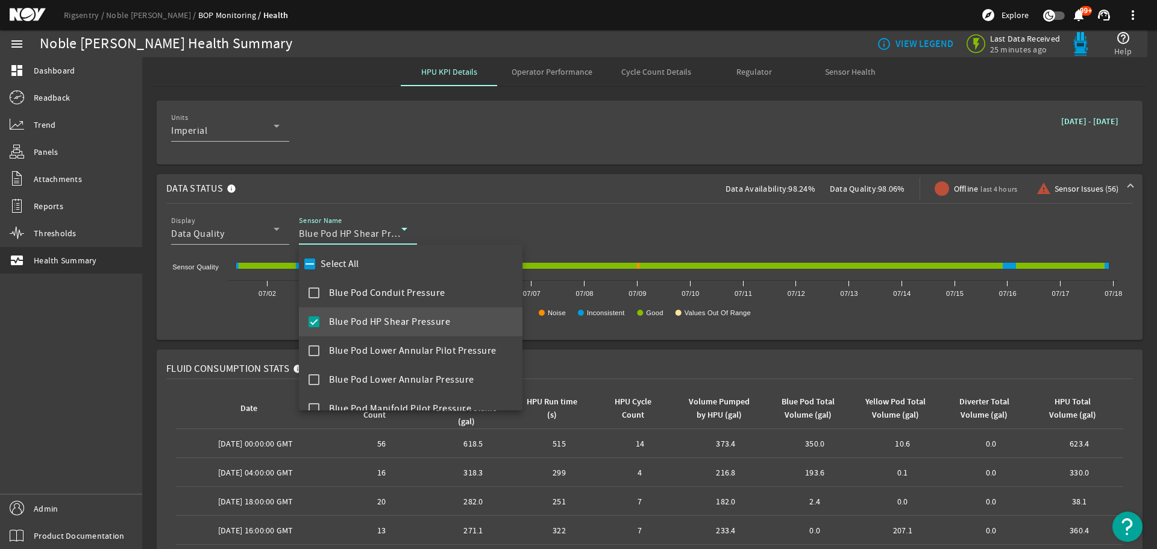
click at [315, 324] on mat-pseudo-checkbox at bounding box center [314, 321] width 11 height 11
click at [310, 352] on mat-pseudo-checkbox at bounding box center [314, 350] width 11 height 11
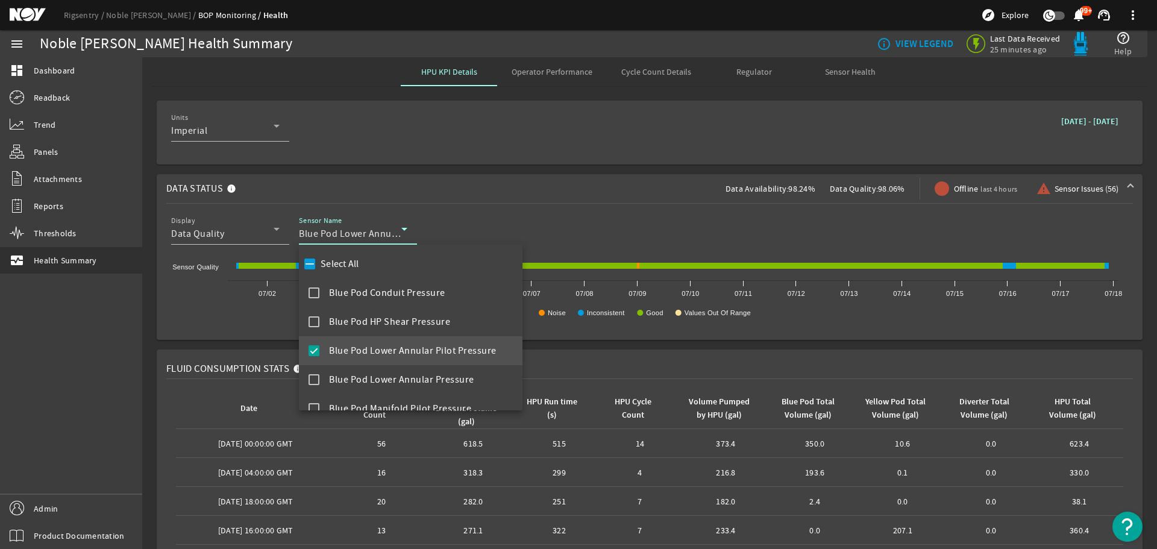
click at [573, 237] on div at bounding box center [578, 274] width 1157 height 549
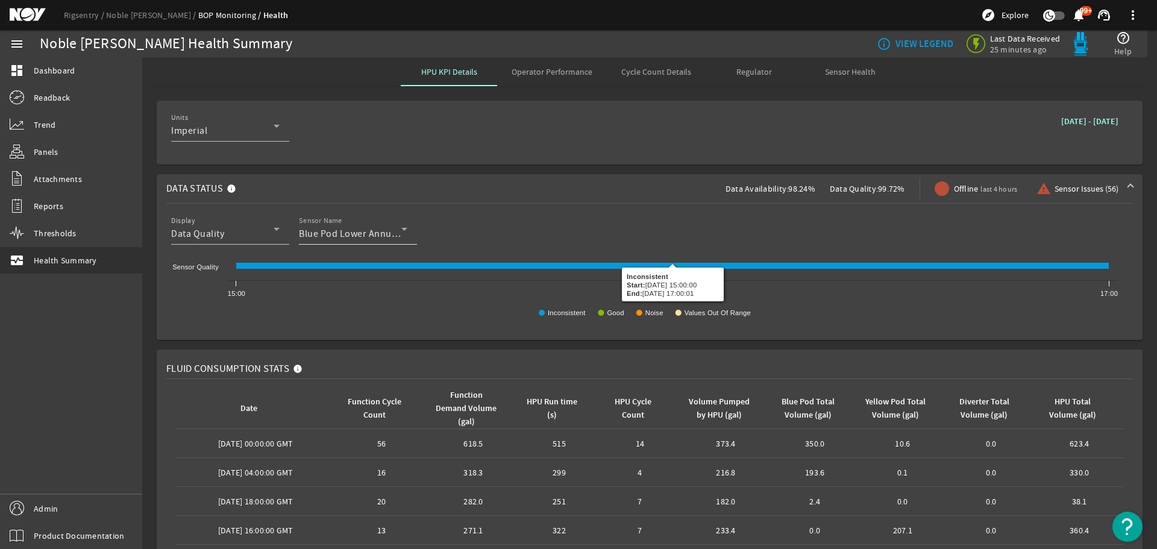
click at [389, 238] on span "Blue Pod Lower Annular Pilot Pressure" at bounding box center [383, 234] width 168 height 12
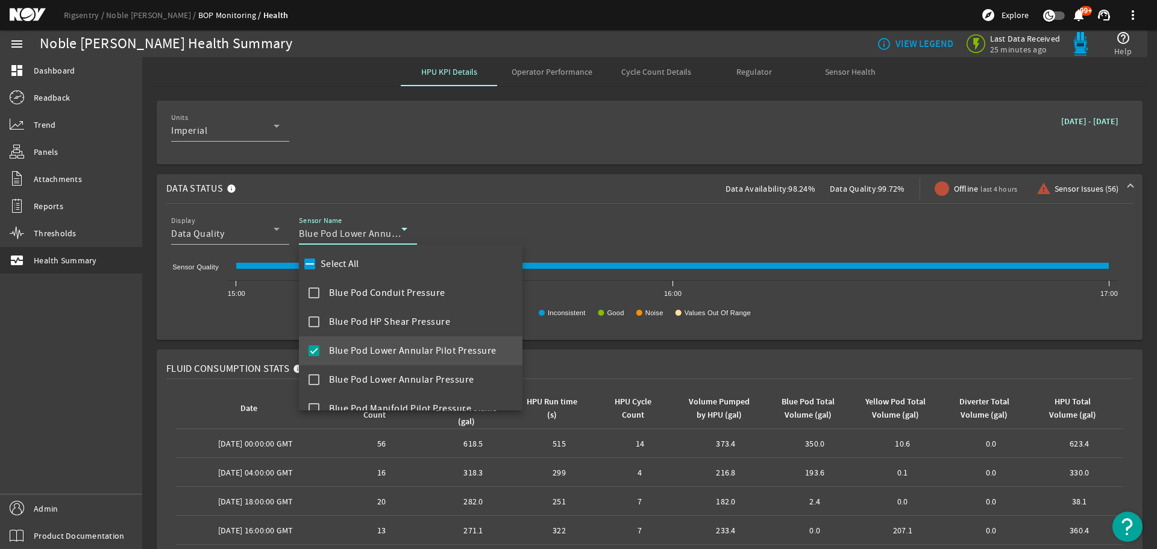
click at [310, 353] on mat-pseudo-checkbox at bounding box center [314, 350] width 11 height 11
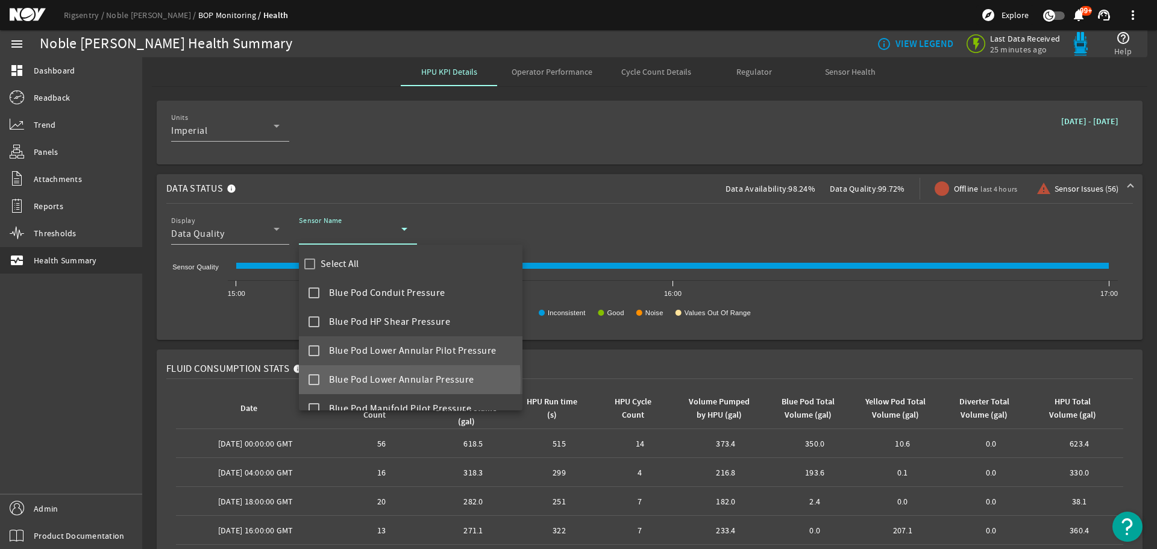
click at [312, 382] on mat-pseudo-checkbox at bounding box center [314, 379] width 11 height 11
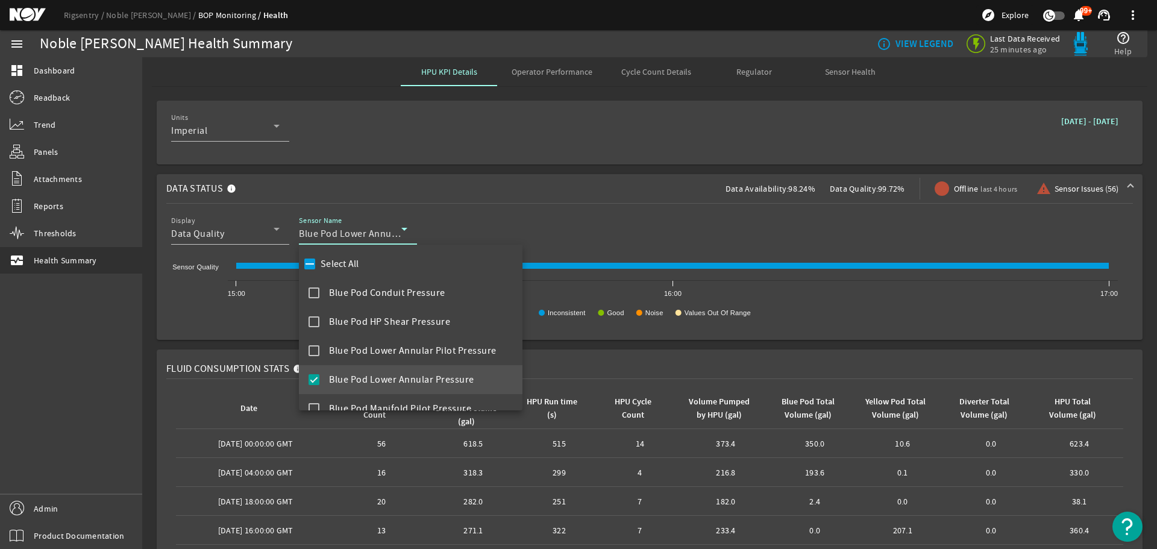
click at [597, 222] on div at bounding box center [578, 274] width 1157 height 549
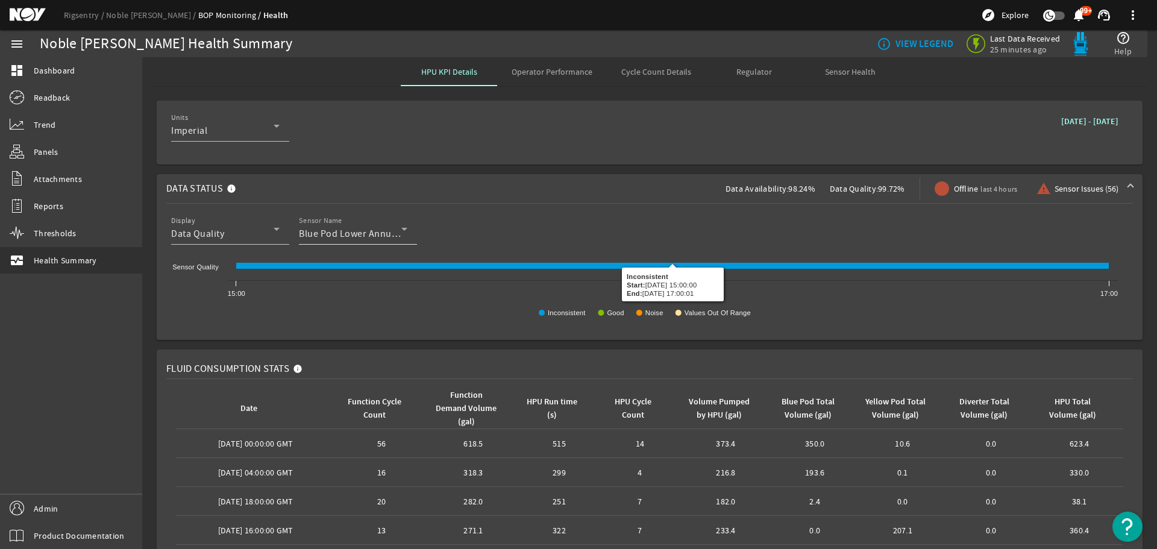
click at [380, 227] on div "Blue Pod Lower Annular Pressure" at bounding box center [350, 234] width 102 height 14
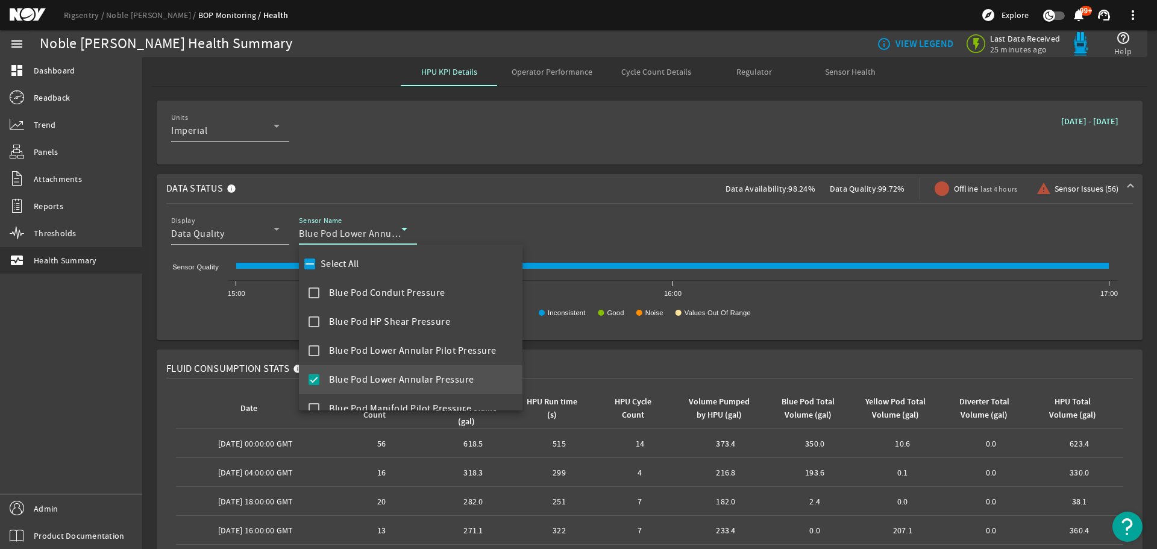
click at [312, 383] on mat-pseudo-checkbox at bounding box center [314, 379] width 11 height 11
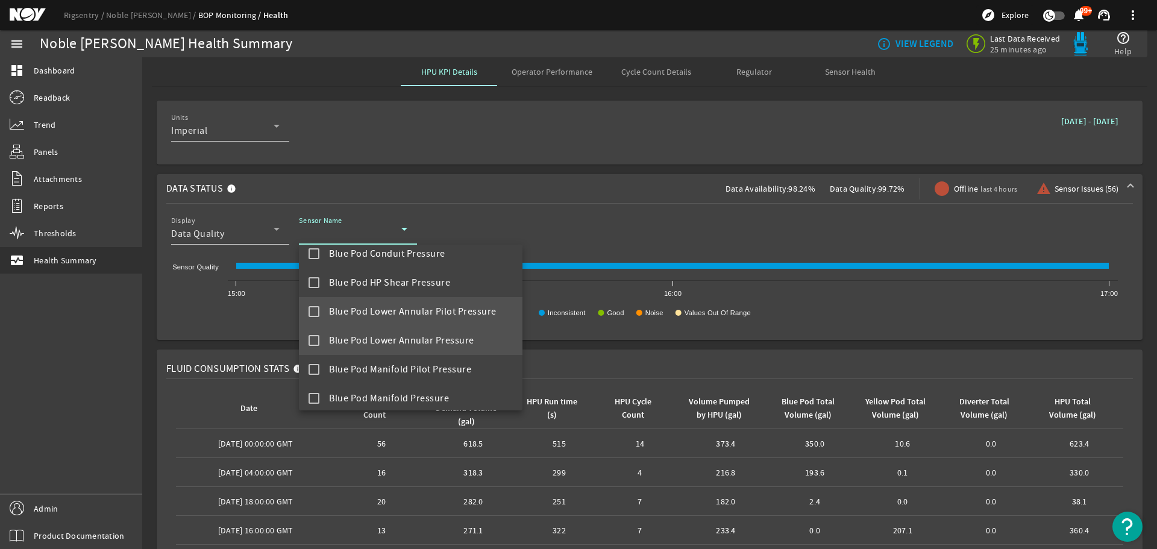
scroll to position [60, 0]
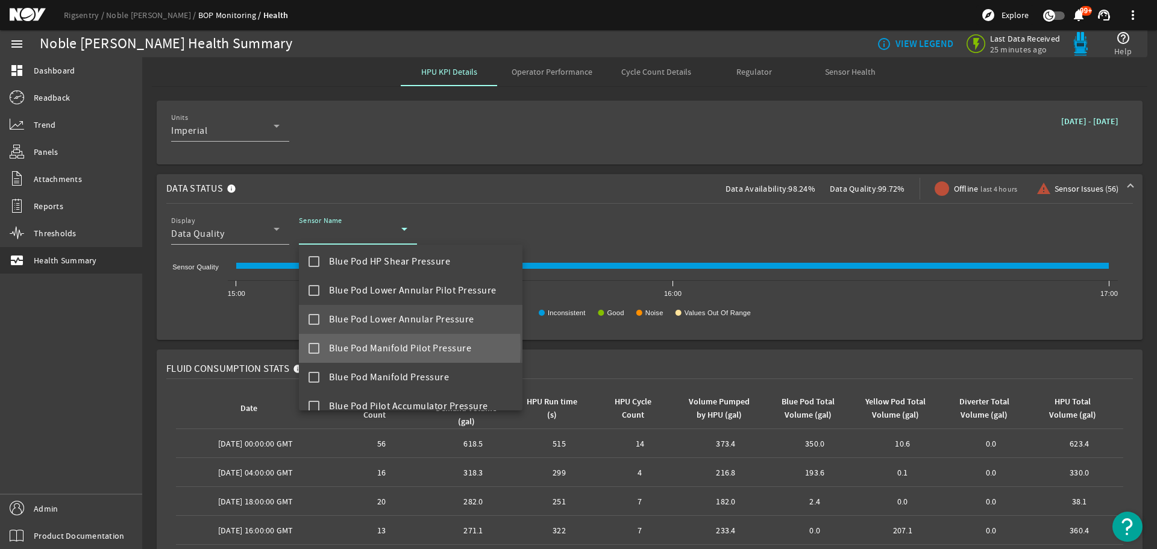
click at [312, 347] on mat-pseudo-checkbox at bounding box center [314, 348] width 11 height 11
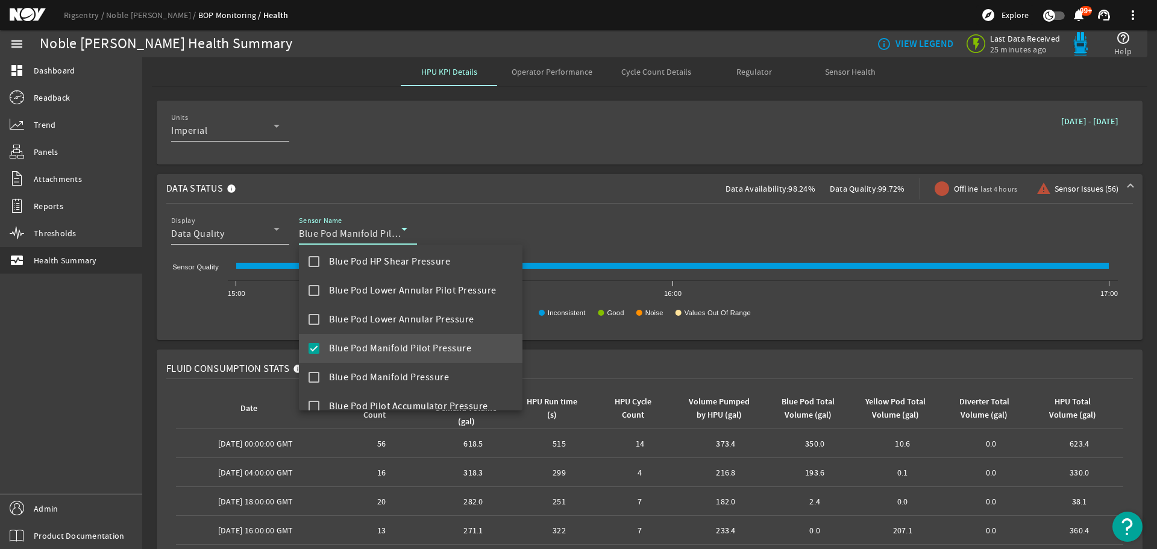
click at [565, 224] on div at bounding box center [578, 274] width 1157 height 549
